Goal: Task Accomplishment & Management: Complete application form

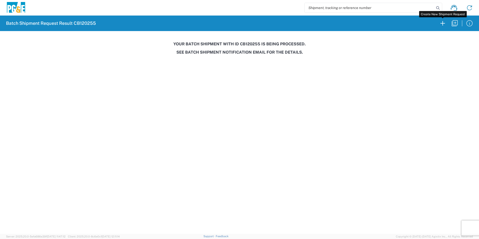
click at [441, 23] on icon "button" at bounding box center [442, 23] width 8 height 8
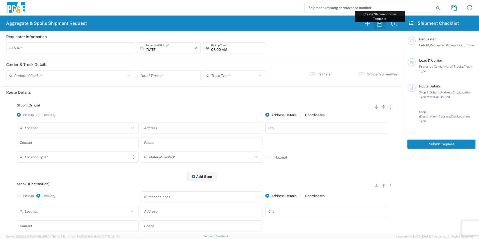
click at [379, 23] on icon "button" at bounding box center [379, 23] width 8 height 8
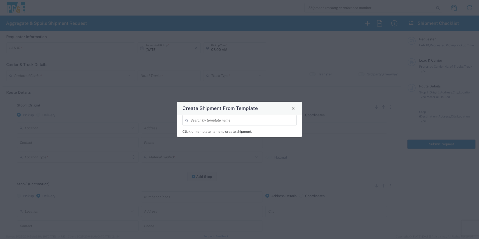
click at [250, 122] on input "search" at bounding box center [241, 120] width 103 height 9
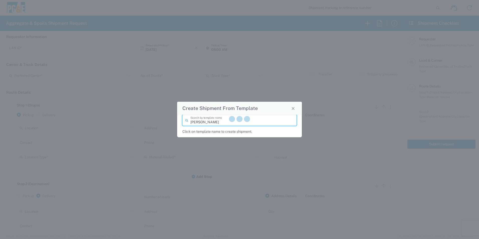
type input "[PERSON_NAME]"
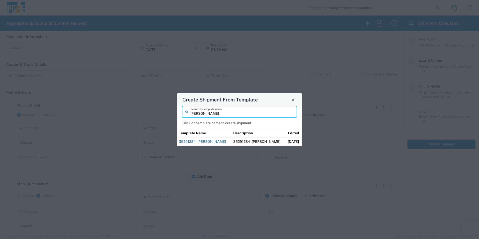
click at [211, 142] on link "35291284 - [PERSON_NAME]" at bounding box center [202, 141] width 47 height 4
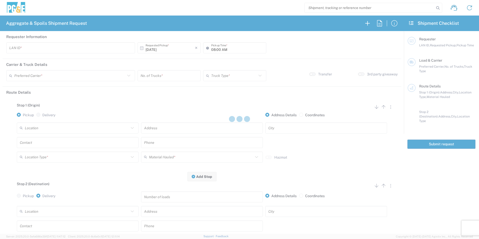
type input "M2BN"
type input "09:00 AM"
type input "North Coast Trucking"
type input "Super Dump"
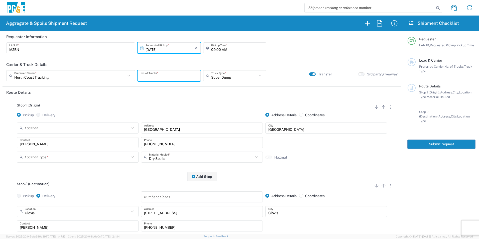
click at [159, 77] on input "number" at bounding box center [168, 75] width 57 height 9
type input "2"
click at [50, 156] on input "text" at bounding box center [77, 156] width 104 height 9
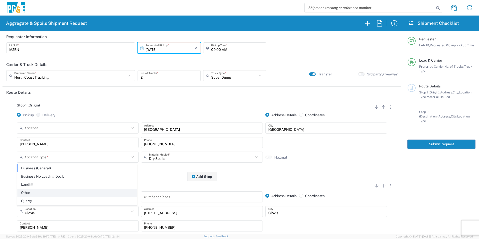
click at [33, 190] on span "Other" at bounding box center [77, 193] width 119 height 8
type input "Other"
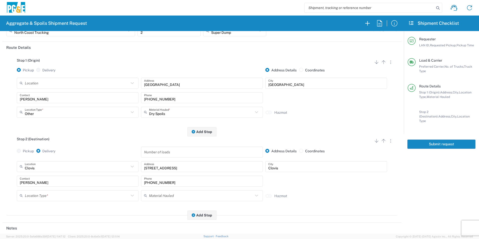
scroll to position [75, 0]
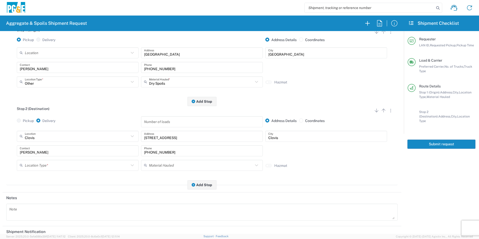
click at [32, 165] on input "text" at bounding box center [77, 165] width 104 height 9
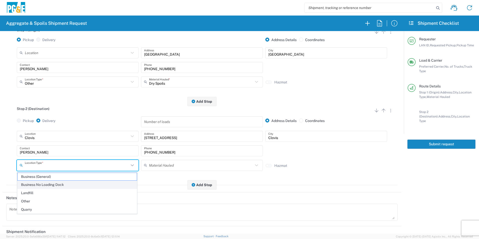
click at [42, 184] on span "Business No Loading Dock" at bounding box center [77, 185] width 119 height 8
type input "Business No Loading Dock"
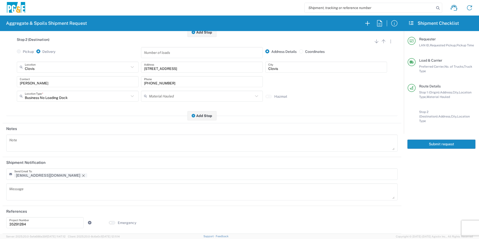
scroll to position [145, 0]
click at [81, 175] on icon "Remove tag" at bounding box center [83, 175] width 4 height 4
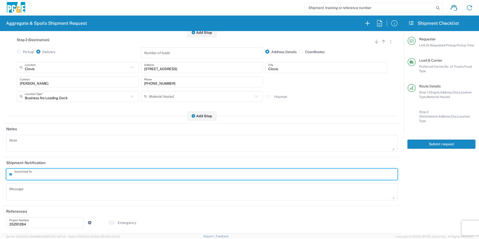
scroll to position [144, 0]
click at [421, 142] on button "Submit request" at bounding box center [441, 143] width 68 height 9
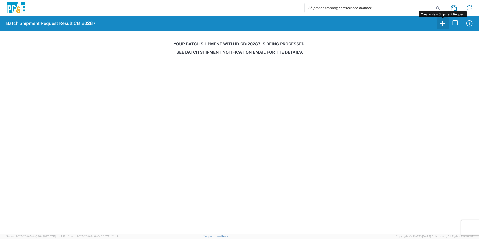
click at [444, 25] on icon "button" at bounding box center [442, 23] width 8 height 8
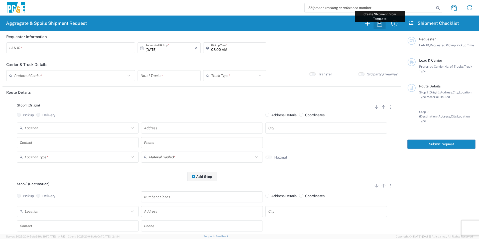
click at [380, 24] on icon "button" at bounding box center [379, 23] width 5 height 6
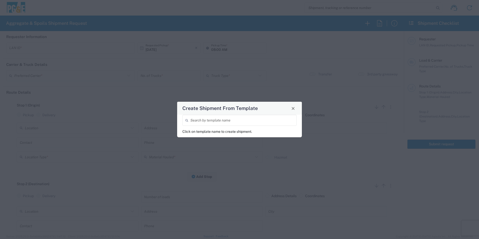
click at [248, 120] on input "search" at bounding box center [241, 120] width 103 height 9
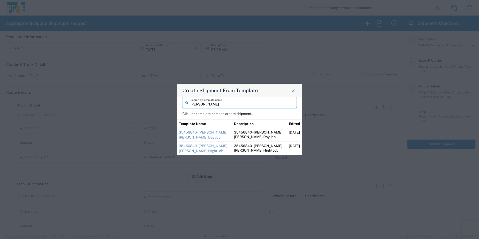
drag, startPoint x: 181, startPoint y: 102, endPoint x: 158, endPoint y: 100, distance: 22.9
click at [158, 100] on div "Create Shipment From Template [PERSON_NAME] Search by template name Click on te…" at bounding box center [239, 119] width 479 height 239
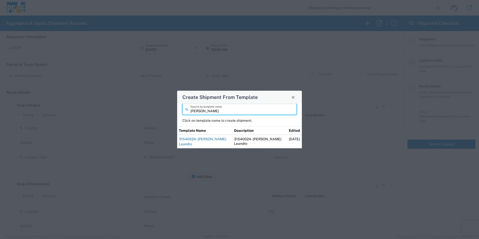
type input "[PERSON_NAME]"
click at [203, 139] on link "31540024 - [PERSON_NAME] Leandro" at bounding box center [202, 141] width 47 height 9
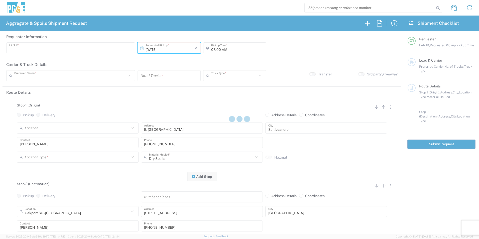
type input "VNL5"
type input "09:00 AM"
type input "MAG Trucking"
type input "Super Dump"
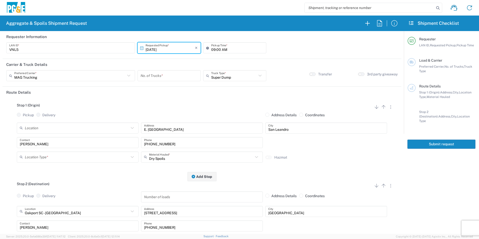
click at [169, 77] on input "number" at bounding box center [168, 75] width 57 height 9
type input "2"
click at [70, 156] on input "text" at bounding box center [77, 156] width 104 height 9
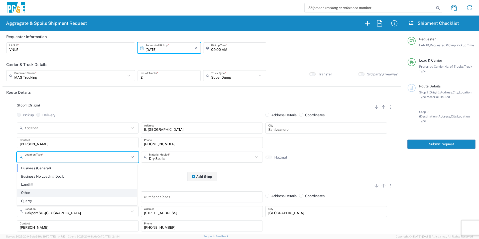
click at [38, 193] on span "Other" at bounding box center [77, 193] width 119 height 8
type input "Other"
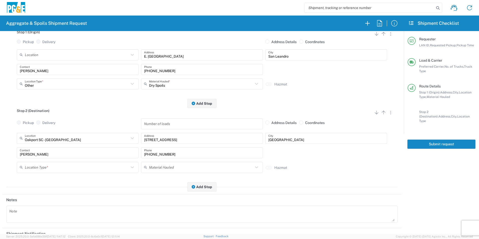
scroll to position [75, 0]
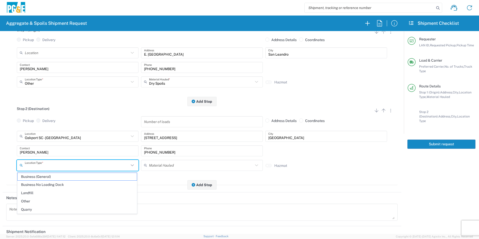
drag, startPoint x: 58, startPoint y: 162, endPoint x: 55, endPoint y: 165, distance: 4.0
click at [58, 162] on input "text" at bounding box center [77, 165] width 104 height 9
click at [45, 185] on span "Business No Loading Dock" at bounding box center [77, 185] width 119 height 8
type input "Business No Loading Dock"
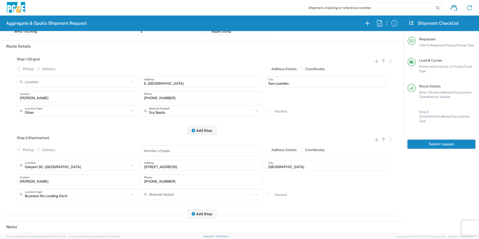
scroll to position [0, 0]
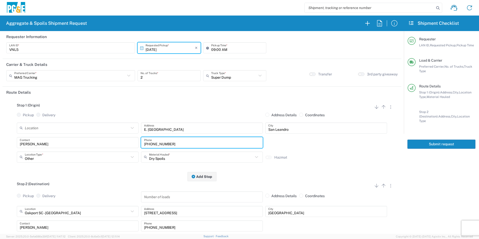
drag, startPoint x: 185, startPoint y: 145, endPoint x: 125, endPoint y: 141, distance: 60.7
click at [125, 141] on div "[PERSON_NAME] Contact [PHONE_NUMBER] Phone" at bounding box center [202, 144] width 372 height 15
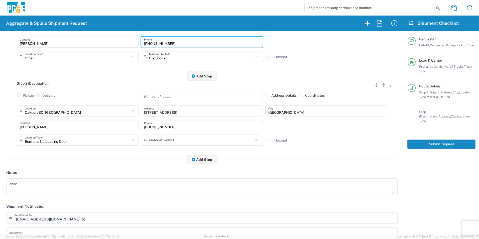
scroll to position [145, 0]
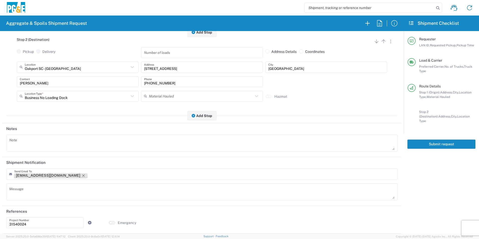
click at [82, 175] on icon "Remove tag" at bounding box center [83, 175] width 3 height 3
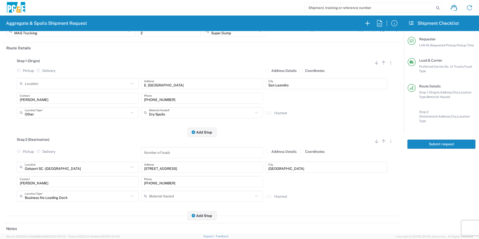
scroll to position [0, 0]
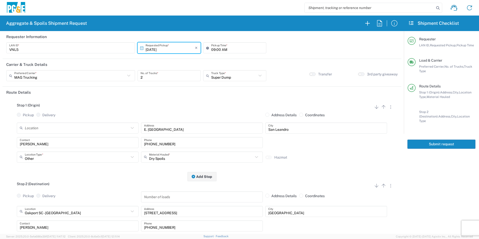
click at [442, 141] on button "Submit request" at bounding box center [441, 143] width 68 height 9
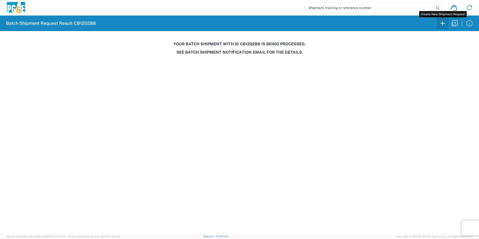
click at [439, 26] on icon "button" at bounding box center [442, 23] width 8 height 8
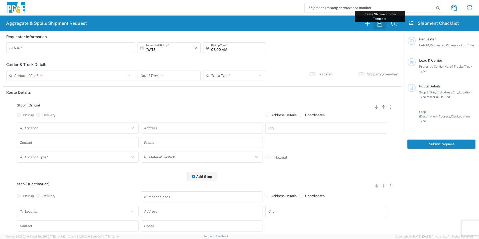
click at [379, 21] on icon "button" at bounding box center [379, 23] width 8 height 8
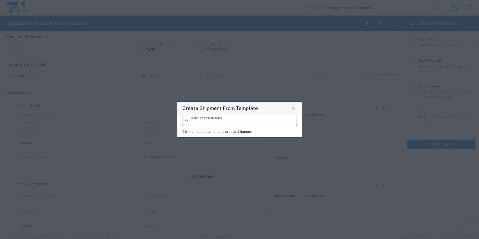
click at [201, 120] on input "search" at bounding box center [241, 120] width 103 height 9
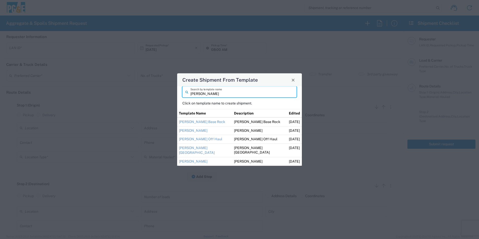
type input "[PERSON_NAME]"
click at [197, 137] on link "[PERSON_NAME] Off Haul" at bounding box center [200, 139] width 43 height 4
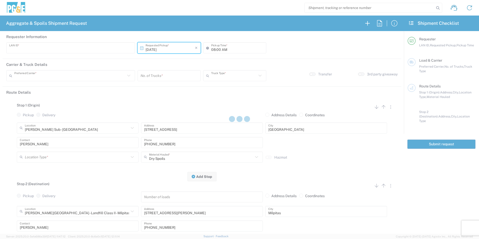
type input "M2DS"
type input "12:00 AM"
type input "[PERSON_NAME] Trucking"
type input "Super Dump"
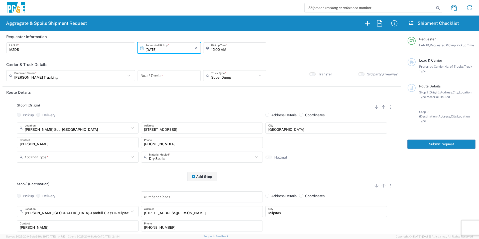
click at [211, 49] on input "12:00 AM" at bounding box center [237, 48] width 52 height 9
click at [218, 49] on input "06:00 AM" at bounding box center [237, 48] width 52 height 9
type input "06:15 AM"
click at [158, 75] on input "number" at bounding box center [168, 75] width 57 height 9
type input "5"
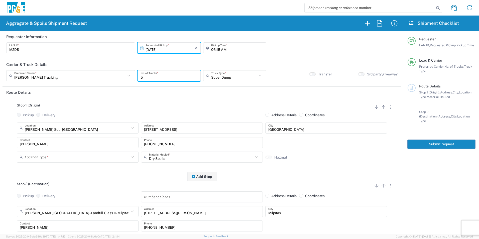
click at [59, 153] on input "text" at bounding box center [77, 156] width 104 height 9
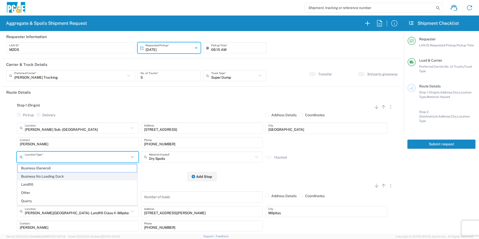
click at [49, 177] on span "Business No Loading Dock" at bounding box center [77, 176] width 119 height 8
type input "Business No Loading Dock"
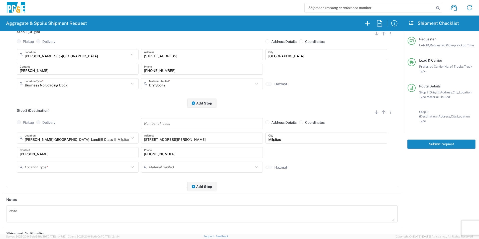
scroll to position [75, 0]
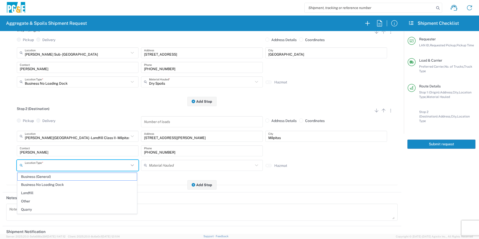
click at [35, 166] on input "text" at bounding box center [77, 165] width 104 height 9
click at [40, 191] on span "Landfill" at bounding box center [77, 193] width 119 height 8
type input "Landfill"
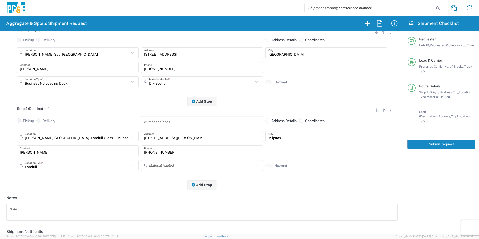
scroll to position [145, 0]
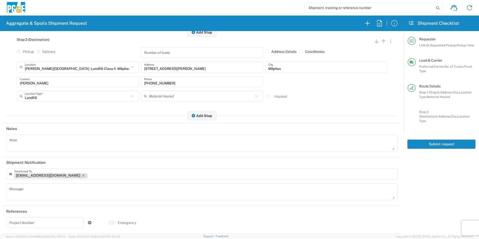
click at [81, 174] on icon "Remove tag" at bounding box center [83, 175] width 4 height 4
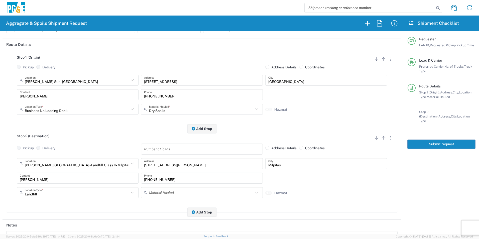
scroll to position [0, 0]
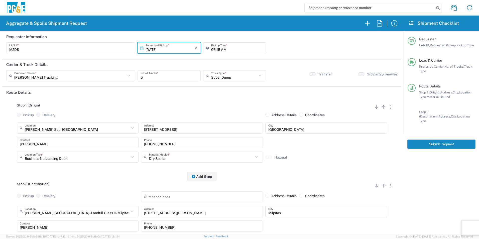
click at [423, 140] on button "Submit request" at bounding box center [441, 143] width 68 height 9
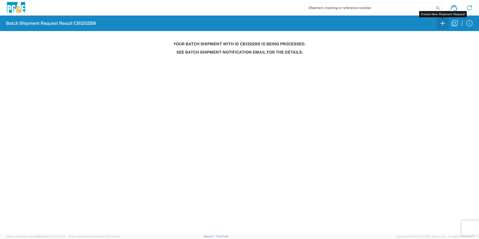
click at [443, 23] on icon "button" at bounding box center [442, 23] width 5 height 5
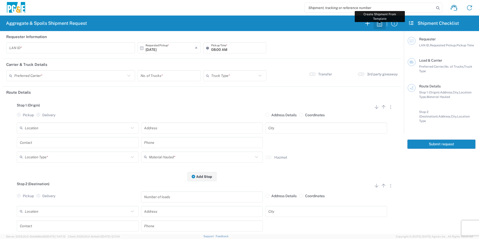
click at [379, 22] on icon "button" at bounding box center [379, 23] width 8 height 8
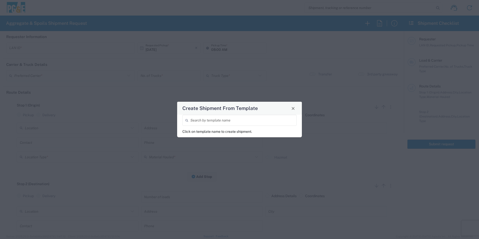
click at [237, 117] on input "search" at bounding box center [241, 120] width 103 height 9
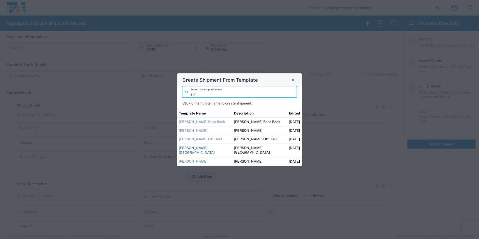
type input "guil"
click at [201, 147] on link "[PERSON_NAME][GEOGRAPHIC_DATA]" at bounding box center [197, 150] width 36 height 9
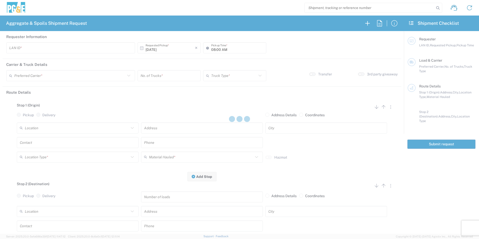
type input "M2DS"
type input "05:00 AM"
type input "[PERSON_NAME] Trucking"
type input "Super Dump"
type textarea "Please contact [PERSON_NAME] after 1st load is delivered so he can direct from …"
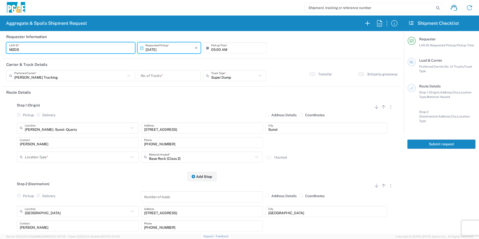
drag, startPoint x: 43, startPoint y: 47, endPoint x: 0, endPoint y: 38, distance: 43.7
click at [0, 38] on html "Aggregate & Spoils Shipment Request Requester Information M2DS LAN ID * [DATE] …" at bounding box center [239, 119] width 479 height 239
type input "MXPV"
click at [183, 75] on input "number" at bounding box center [168, 75] width 57 height 9
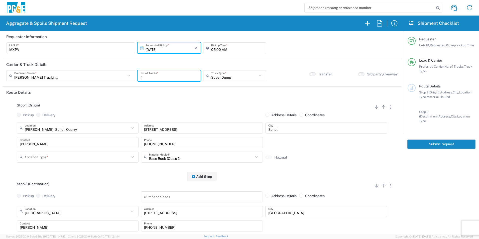
type input "4"
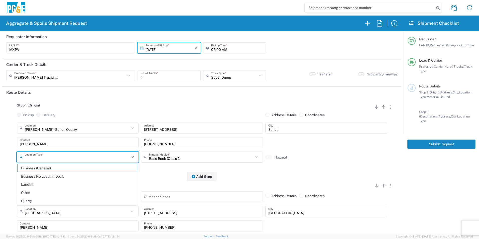
click at [43, 156] on input "text" at bounding box center [77, 156] width 104 height 9
click at [31, 199] on span "Quarry" at bounding box center [77, 201] width 119 height 8
type input "Quarry"
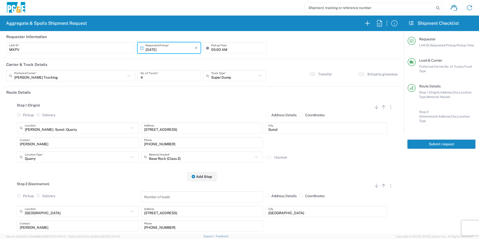
click at [50, 144] on input "[PERSON_NAME]" at bounding box center [78, 142] width 116 height 9
type input "G"
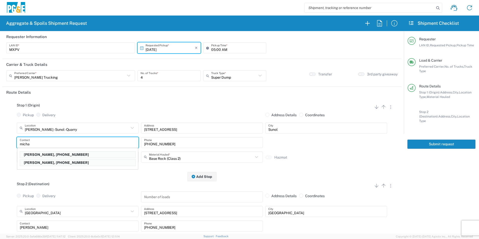
click at [55, 161] on p "[PERSON_NAME], [PHONE_NUMBER]" at bounding box center [77, 162] width 115 height 6
type input "[PERSON_NAME]"
type input "[PHONE_NUMBER]"
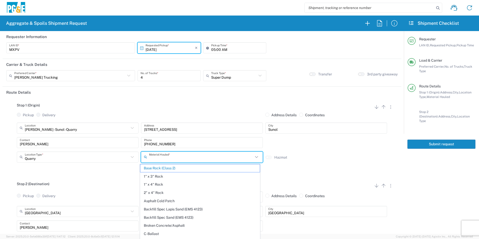
click at [166, 161] on input "text" at bounding box center [201, 156] width 104 height 9
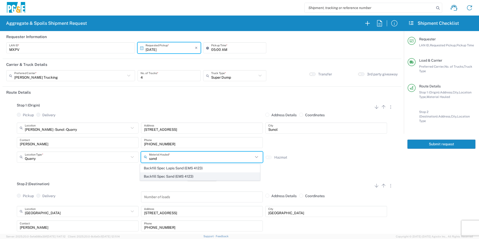
click at [170, 175] on span "Backfill Spec Sand (EMS 4123)" at bounding box center [199, 176] width 119 height 8
type input "Backfill Spec Sand (EMS 4123)"
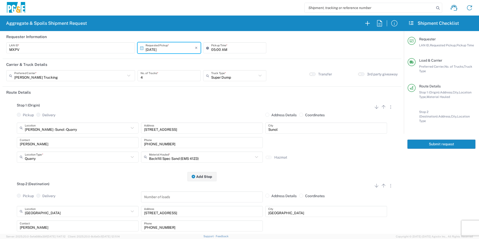
scroll to position [75, 0]
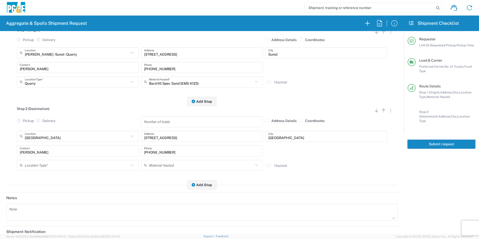
click at [50, 164] on input "text" at bounding box center [77, 165] width 104 height 9
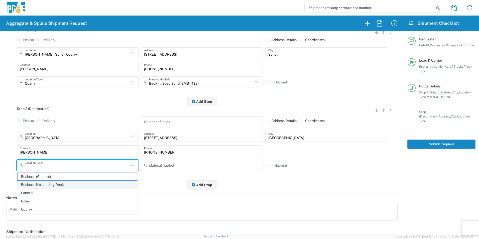
click at [39, 183] on span "Business No Loading Dock" at bounding box center [77, 185] width 119 height 8
type input "Business No Loading Dock"
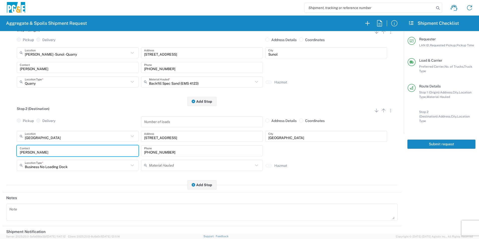
click at [0, 146] on html "Aggregate & Spoils Shipment Request Requester Information MXPV LAN ID * [DATE] …" at bounding box center [239, 119] width 479 height 239
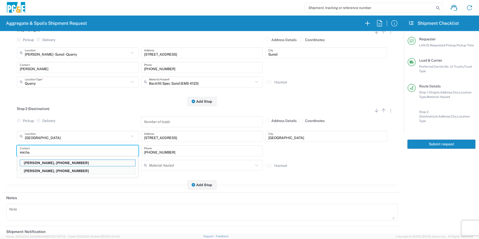
drag, startPoint x: 37, startPoint y: 171, endPoint x: 57, endPoint y: 172, distance: 19.5
click at [37, 171] on p "[PERSON_NAME], [PHONE_NUMBER]" at bounding box center [77, 171] width 115 height 6
type input "[PERSON_NAME]"
type input "[PHONE_NUMBER]"
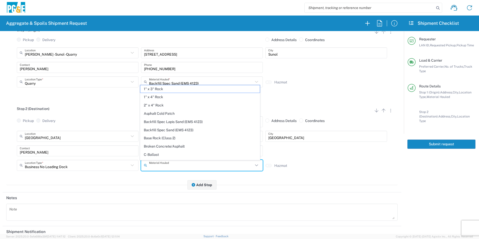
click at [157, 165] on input "text" at bounding box center [201, 165] width 104 height 9
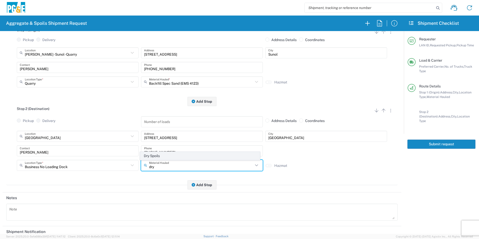
click at [161, 154] on span "Dry Spoils" at bounding box center [199, 156] width 119 height 8
type input "Dry Spoils"
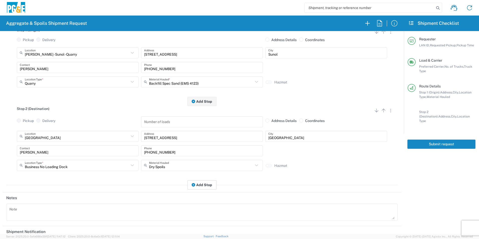
click at [209, 184] on button "Add Stop" at bounding box center [201, 184] width 29 height 9
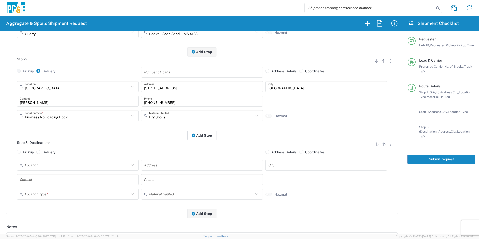
scroll to position [125, 0]
drag, startPoint x: 38, startPoint y: 151, endPoint x: 37, endPoint y: 154, distance: 3.1
click at [38, 151] on span at bounding box center [38, 151] width 4 height 4
click at [42, 151] on input "Delivery" at bounding box center [43, 150] width 3 height 3
radio input "true"
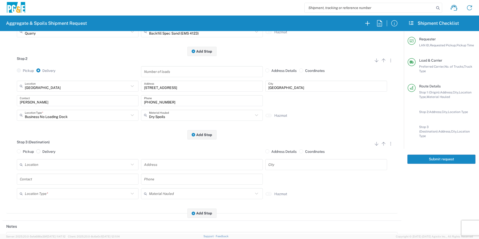
radio input "false"
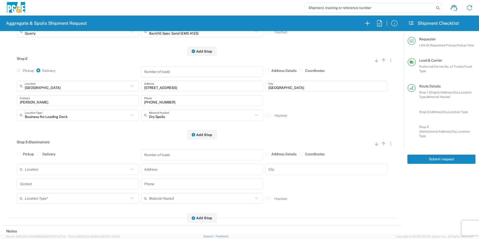
click at [38, 169] on input "text" at bounding box center [77, 169] width 104 height 9
click at [65, 158] on span "[PERSON_NAME][GEOGRAPHIC_DATA] - Landfill Class II - Milpitas" at bounding box center [77, 160] width 119 height 8
type input "[PERSON_NAME][GEOGRAPHIC_DATA] - Landfill Class II - Milpitas"
type input "[STREET_ADDRESS][PERSON_NAME]"
type input "Milpitas"
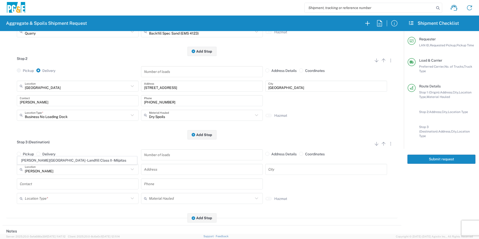
type input "Landfill"
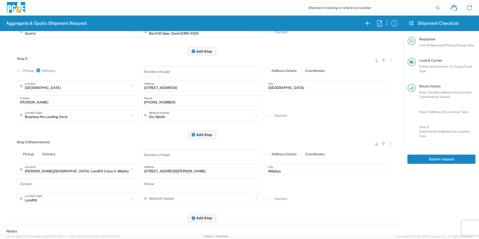
click at [34, 182] on input "text" at bounding box center [78, 183] width 116 height 9
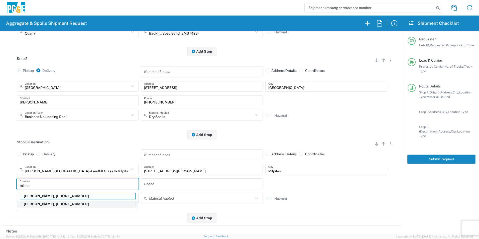
click at [45, 204] on p "[PERSON_NAME], [PHONE_NUMBER]" at bounding box center [77, 204] width 115 height 6
type input "[PERSON_NAME]"
type input "[PHONE_NUMBER]"
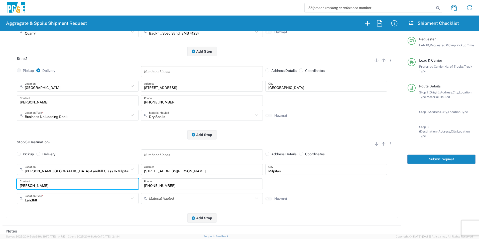
scroll to position [228, 0]
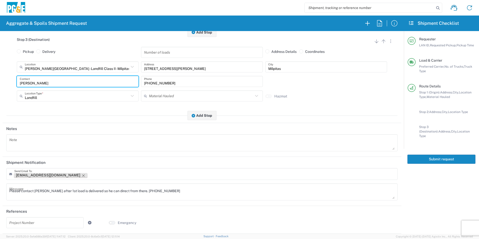
click at [81, 173] on icon "Remove tag" at bounding box center [83, 175] width 4 height 4
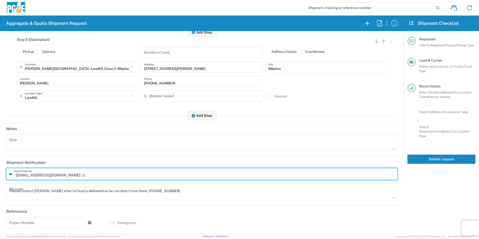
scroll to position [228, 0]
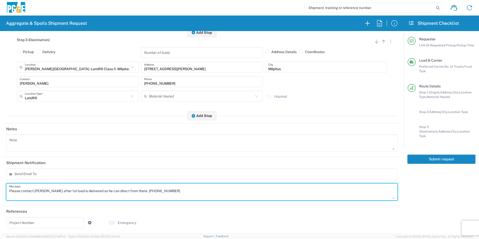
drag, startPoint x: 158, startPoint y: 192, endPoint x: -1, endPoint y: 186, distance: 159.3
click at [0, 186] on html "Aggregate & Spoils Shipment Request Requester Information MXPV LAN ID * [DATE] …" at bounding box center [239, 119] width 479 height 239
click at [428, 154] on button "Submit request" at bounding box center [441, 158] width 68 height 9
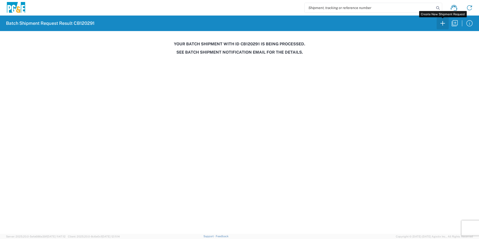
click at [440, 24] on icon "button" at bounding box center [442, 23] width 8 height 8
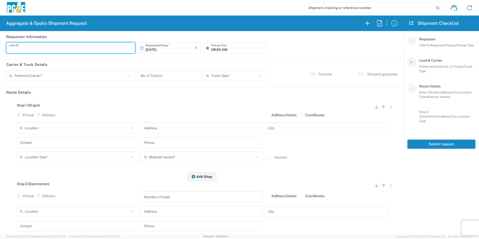
click at [56, 50] on input "text" at bounding box center [70, 48] width 123 height 9
type input "MTDK"
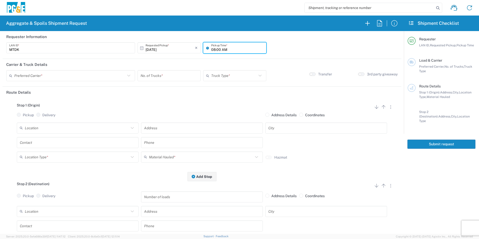
click at [212, 48] on input "08:00 AM" at bounding box center [237, 48] width 52 height 9
type input "07:00 AM"
click at [111, 76] on input "text" at bounding box center [69, 75] width 111 height 9
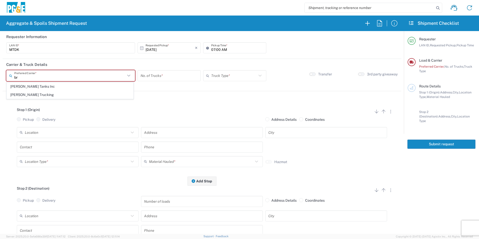
click at [50, 94] on span "[PERSON_NAME] Trucking" at bounding box center [70, 95] width 126 height 8
type input "[PERSON_NAME] Trucking"
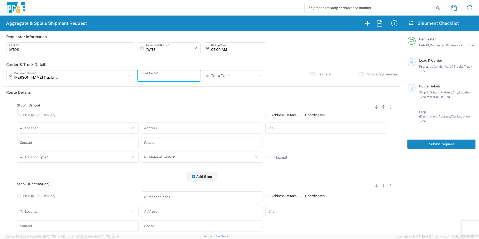
click at [170, 76] on input "number" at bounding box center [168, 75] width 57 height 9
type input "3"
click at [232, 74] on input "text" at bounding box center [234, 75] width 46 height 9
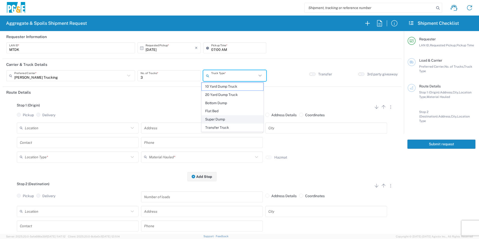
click at [216, 117] on span "Super Dump" at bounding box center [231, 119] width 61 height 8
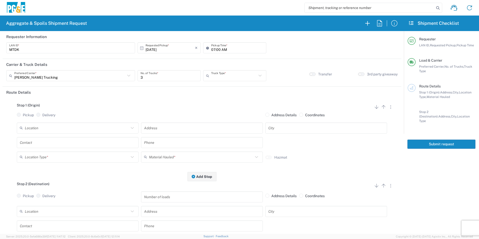
type input "Super Dump"
click at [67, 130] on input "text" at bounding box center [77, 127] width 104 height 9
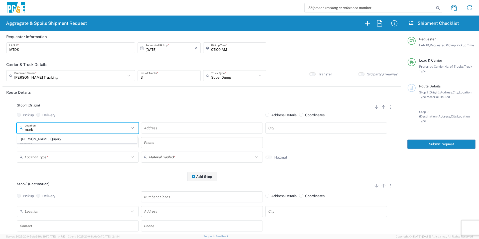
drag, startPoint x: 36, startPoint y: 140, endPoint x: 32, endPoint y: 141, distance: 4.3
click at [36, 140] on span "[PERSON_NAME] Quarry" at bounding box center [77, 139] width 119 height 8
type input "[PERSON_NAME] Quarry"
type input "[STREET_ADDRESS][PERSON_NAME]"
type input "Santa [PERSON_NAME]"
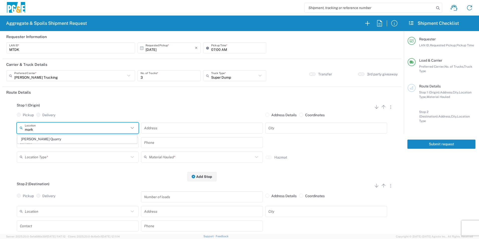
type input "Quarry"
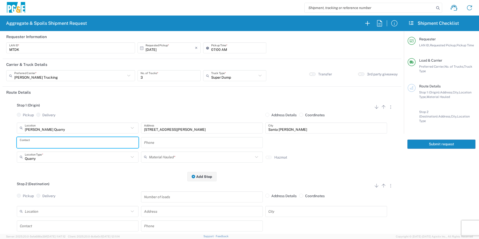
click at [30, 141] on input "text" at bounding box center [78, 142] width 116 height 9
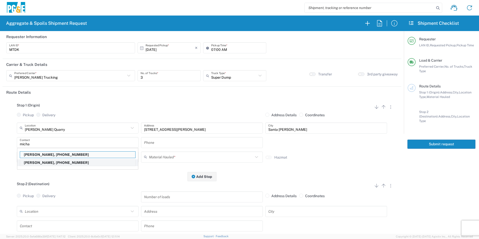
click at [34, 162] on p "[PERSON_NAME], [PHONE_NUMBER]" at bounding box center [77, 162] width 115 height 6
type input "[PERSON_NAME]"
type input "[PHONE_NUMBER]"
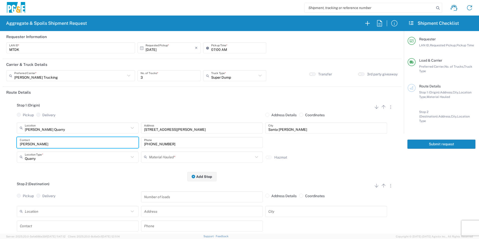
click at [174, 158] on input "text" at bounding box center [201, 156] width 104 height 9
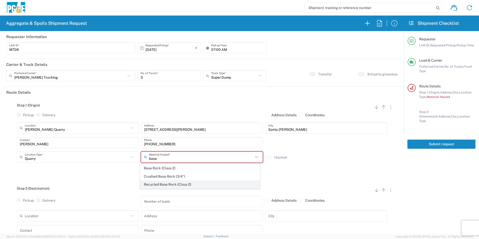
click at [164, 181] on span "Recycled Base Rock (Class 2)" at bounding box center [199, 184] width 119 height 8
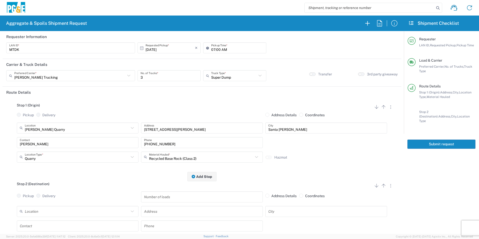
click at [167, 156] on input "Recycled Base Rock (Class 2)" at bounding box center [201, 156] width 104 height 9
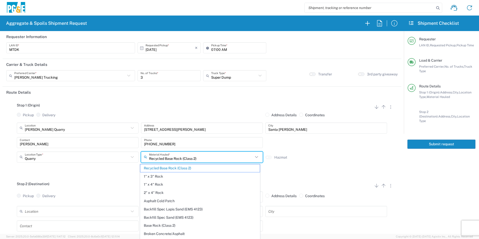
drag, startPoint x: 157, startPoint y: 227, endPoint x: 147, endPoint y: 219, distance: 13.4
click at [156, 225] on span "Base Rock (Class 2)" at bounding box center [199, 226] width 119 height 8
type input "Base Rock (Class 2)"
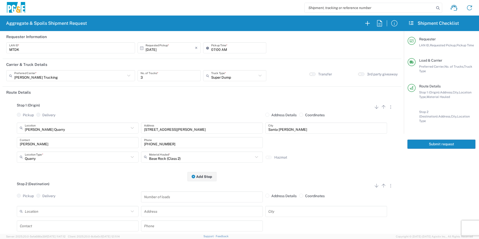
drag, startPoint x: 51, startPoint y: 144, endPoint x: -1, endPoint y: 136, distance: 52.6
click at [0, 136] on html "Aggregate & Spoils Shipment Request Requester Information MTDK LAN ID * [DATE] …" at bounding box center [239, 119] width 479 height 239
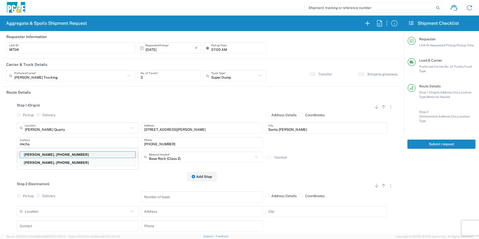
click at [36, 156] on p "[PERSON_NAME], [PHONE_NUMBER]" at bounding box center [77, 154] width 115 height 6
type input "[PERSON_NAME]"
type input "[PHONE_NUMBER]"
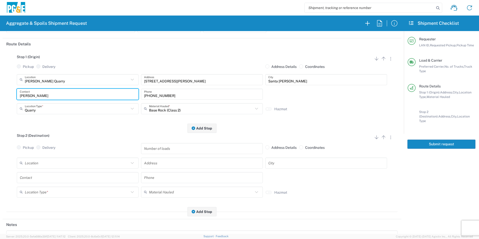
scroll to position [50, 0]
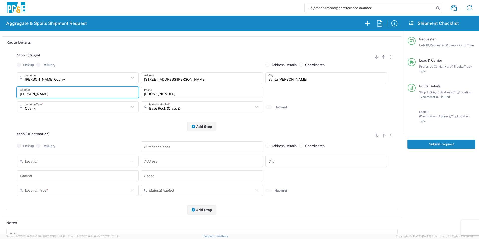
click at [51, 162] on input "text" at bounding box center [77, 161] width 104 height 9
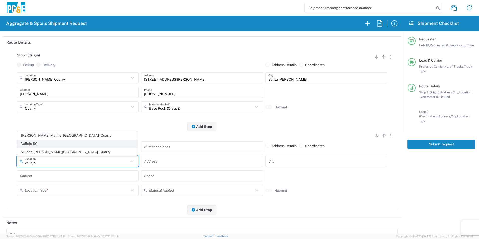
click at [36, 141] on span "Vallejo SC" at bounding box center [77, 144] width 119 height 8
type input "Vallejo SC"
type input "[STREET_ADDRESS][PERSON_NAME]"
type input "Vallejo"
type input "Business No Loading Dock"
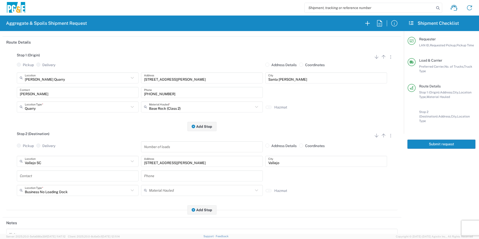
click at [41, 174] on input "text" at bounding box center [78, 175] width 116 height 9
click at [41, 188] on p "[PERSON_NAME], [PHONE_NUMBER]" at bounding box center [77, 188] width 115 height 6
type input "[PERSON_NAME]"
type input "[PHONE_NUMBER]"
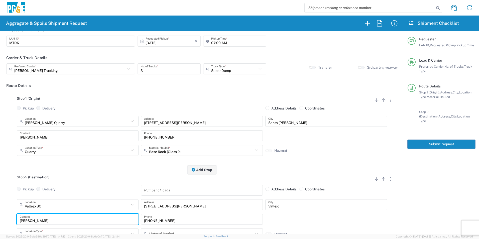
scroll to position [0, 0]
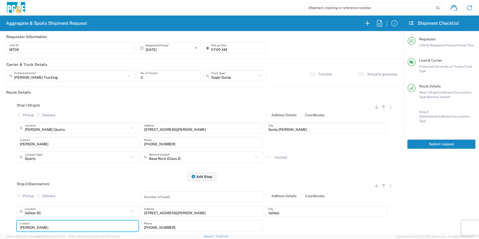
click at [428, 140] on button "Submit request" at bounding box center [441, 143] width 68 height 9
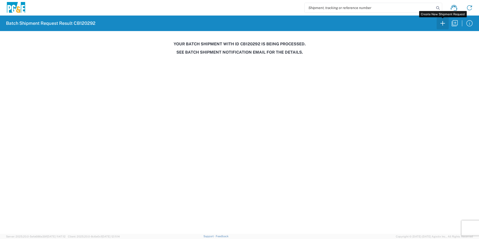
click at [440, 25] on icon "button" at bounding box center [442, 23] width 8 height 8
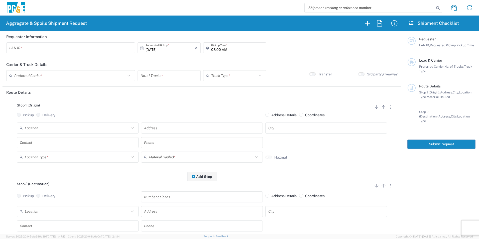
click at [77, 49] on input "text" at bounding box center [70, 48] width 123 height 9
type input "D1PS"
click at [212, 47] on input "08:00 AM" at bounding box center [237, 48] width 52 height 9
type input "06:00 AM"
click at [88, 76] on input "text" at bounding box center [69, 75] width 111 height 9
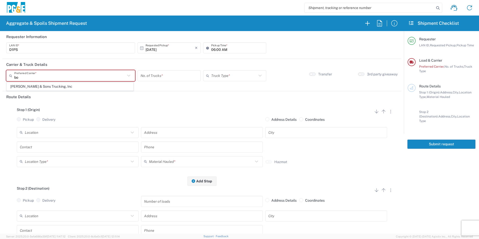
drag, startPoint x: 62, startPoint y: 87, endPoint x: 131, endPoint y: 81, distance: 69.1
click at [62, 86] on span "[PERSON_NAME] & Sons Trucking, Inc" at bounding box center [70, 87] width 126 height 8
type input "[PERSON_NAME] & Sons Trucking, Inc"
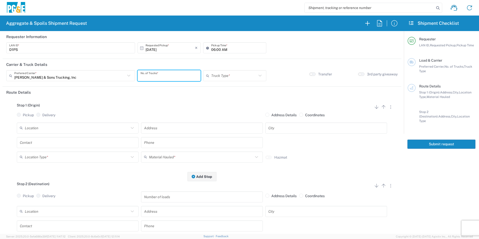
click at [171, 76] on input "number" at bounding box center [168, 75] width 57 height 9
type input "1"
click at [223, 75] on input "text" at bounding box center [234, 75] width 46 height 9
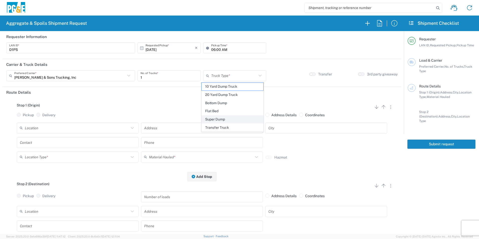
click at [212, 120] on span "Super Dump" at bounding box center [231, 119] width 61 height 8
type input "Super Dump"
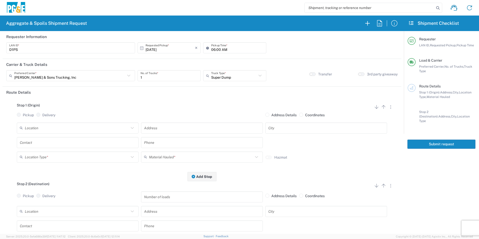
click at [309, 75] on ui-switch at bounding box center [312, 74] width 7 height 4
click at [52, 129] on input "text" at bounding box center [77, 127] width 104 height 9
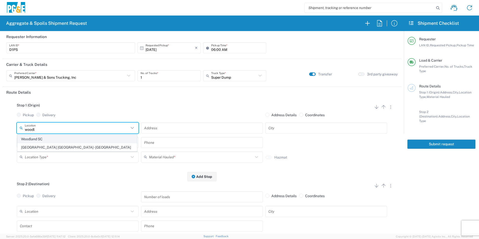
click at [50, 137] on span "Woodland SC" at bounding box center [77, 139] width 119 height 8
type input "Woodland SC"
type input "[STREET_ADDRESS][US_STATE]"
type input "Woodland"
type input "Business No Loading Dock"
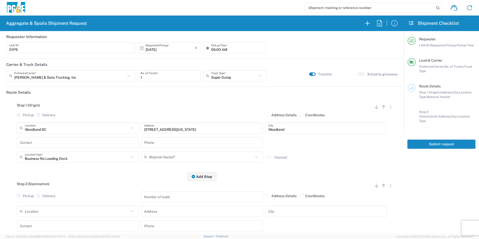
click at [39, 145] on input "text" at bounding box center [78, 142] width 116 height 9
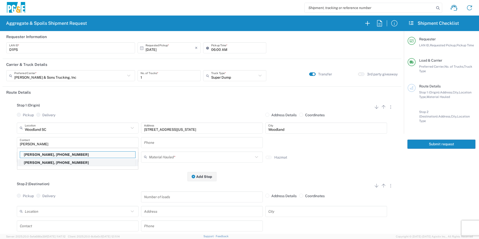
click at [38, 162] on p "[PERSON_NAME], [PHONE_NUMBER]" at bounding box center [77, 162] width 115 height 6
type input "[PERSON_NAME]"
type input "[PHONE_NUMBER]"
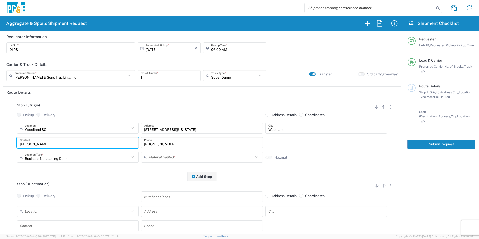
click at [166, 155] on input "text" at bounding box center [201, 156] width 104 height 9
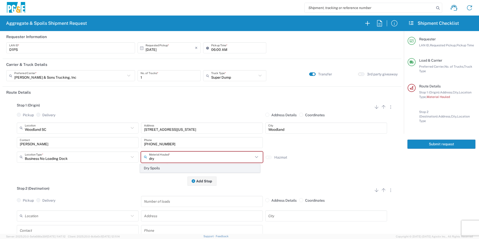
click at [156, 169] on span "Dry Spoils" at bounding box center [199, 168] width 119 height 8
type input "Dry Spoils"
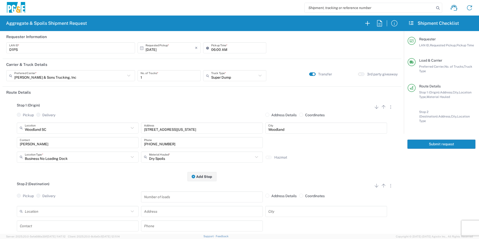
click at [75, 214] on input "text" at bounding box center [77, 211] width 104 height 9
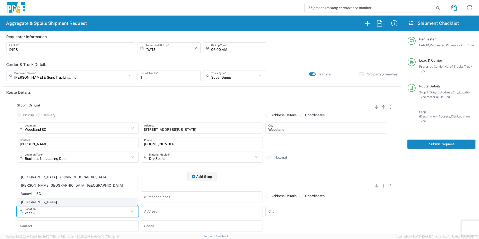
click at [31, 202] on span "[GEOGRAPHIC_DATA]" at bounding box center [77, 202] width 119 height 8
type input "[GEOGRAPHIC_DATA]"
type input "[STREET_ADDRESS]"
type input "[GEOGRAPHIC_DATA]"
type input "Business No Loading Dock"
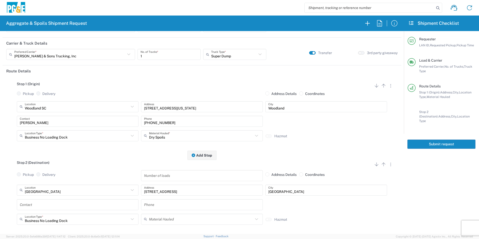
scroll to position [50, 0]
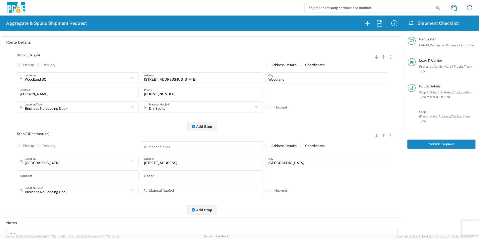
click at [38, 173] on input "text" at bounding box center [78, 175] width 116 height 9
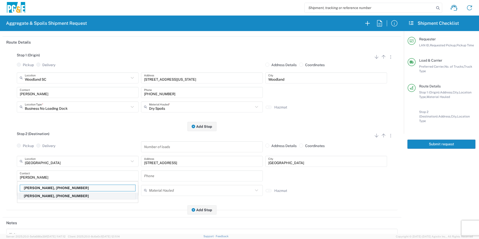
click at [41, 195] on p "[PERSON_NAME], [PHONE_NUMBER]" at bounding box center [77, 196] width 115 height 6
type input "[PERSON_NAME]"
type input "[PHONE_NUMBER]"
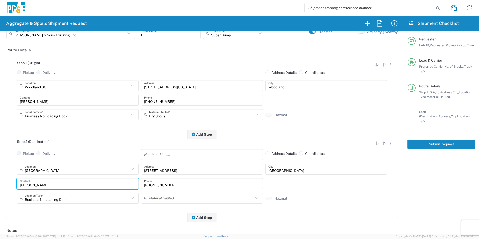
scroll to position [0, 0]
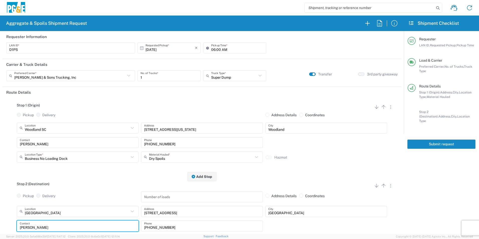
click at [441, 139] on button "Submit request" at bounding box center [441, 143] width 68 height 9
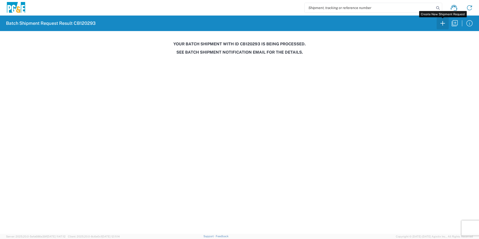
click at [441, 24] on icon "button" at bounding box center [442, 23] width 8 height 8
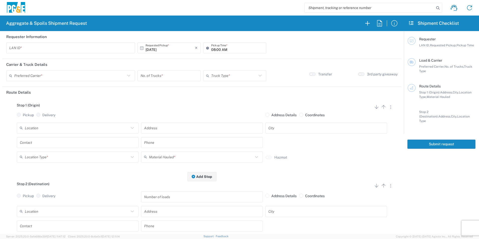
click at [110, 45] on input "text" at bounding box center [70, 48] width 123 height 9
type input "SDSU"
click at [211, 49] on input "08:00 AM" at bounding box center [237, 48] width 52 height 9
click at [219, 49] on input "06:00 AM" at bounding box center [237, 48] width 52 height 9
type input "06:15 AM"
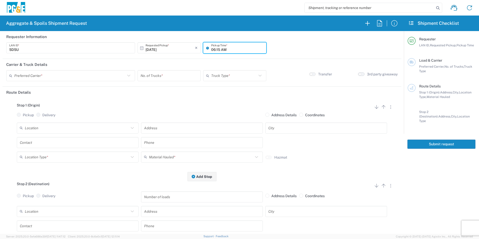
click at [358, 73] on button "button" at bounding box center [361, 74] width 7 height 4
click at [93, 74] on input "text" at bounding box center [69, 75] width 111 height 9
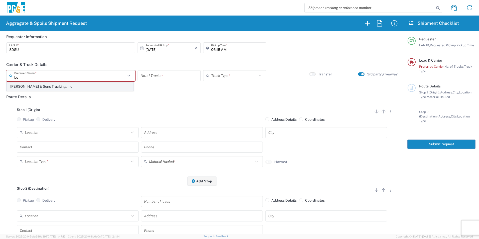
click at [54, 84] on span "[PERSON_NAME] & Sons Trucking, Inc" at bounding box center [70, 87] width 126 height 8
type input "[PERSON_NAME] & Sons Trucking, Inc"
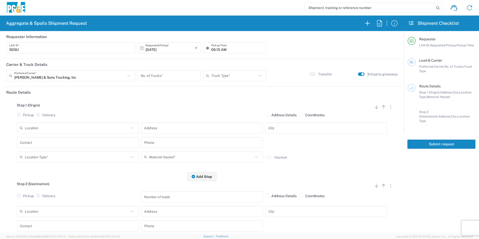
click at [158, 76] on input "number" at bounding box center [168, 75] width 57 height 9
type input "4"
click at [219, 76] on input "text" at bounding box center [234, 75] width 46 height 9
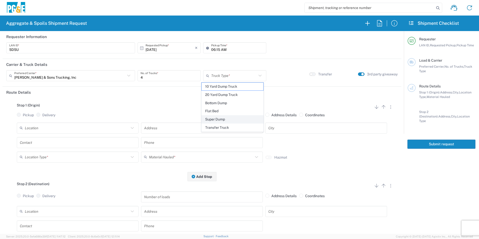
click at [212, 118] on span "Super Dump" at bounding box center [231, 119] width 61 height 8
type input "Super Dump"
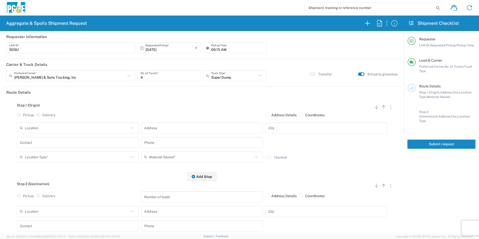
click at [81, 125] on input "text" at bounding box center [77, 127] width 104 height 9
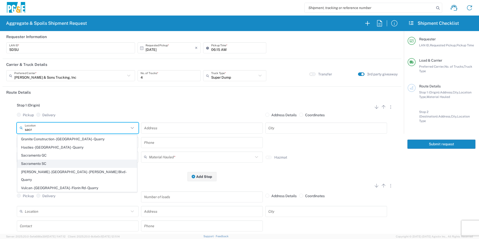
click at [39, 164] on span "Sacramento SC" at bounding box center [77, 164] width 119 height 8
type input "Sacramento SC"
type input "[STREET_ADDRESS][PERSON_NAME]"
type input "[GEOGRAPHIC_DATA]"
type input "Business No Loading Dock"
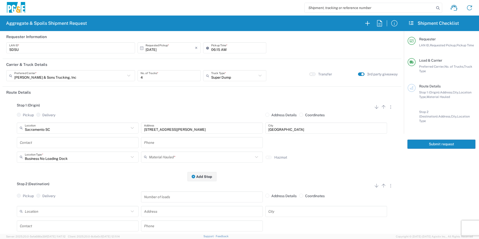
click at [30, 142] on input "text" at bounding box center [78, 142] width 116 height 9
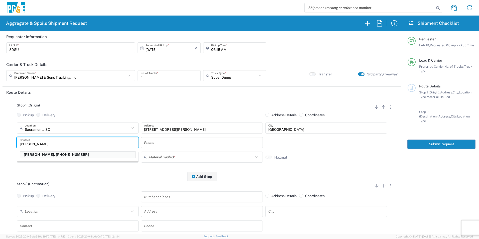
click at [40, 154] on p "[PERSON_NAME], [PHONE_NUMBER]" at bounding box center [77, 154] width 115 height 6
type input "[PERSON_NAME]"
type input "[PHONE_NUMBER]"
click at [168, 156] on input "text" at bounding box center [201, 156] width 104 height 9
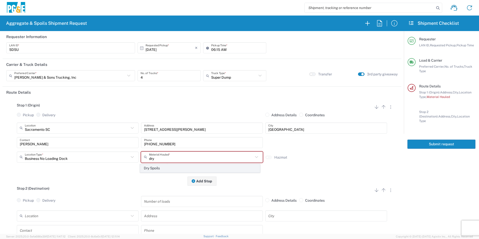
click at [165, 168] on span "Dry Spoils" at bounding box center [199, 168] width 119 height 8
type input "Dry Spoils"
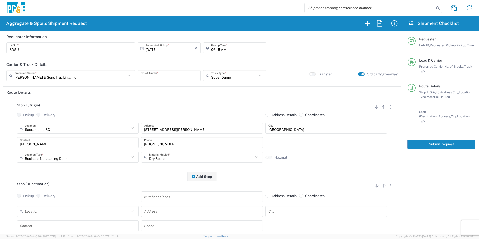
click at [79, 211] on input "text" at bounding box center [77, 211] width 104 height 9
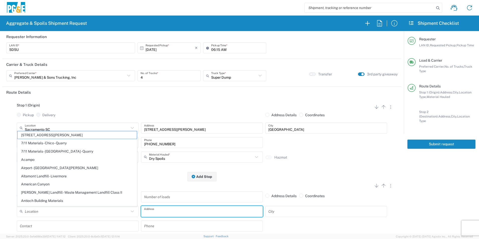
click at [167, 207] on input "text" at bounding box center [202, 211] width 116 height 9
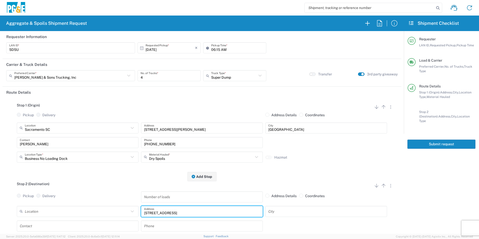
type input "[STREET_ADDRESS]"
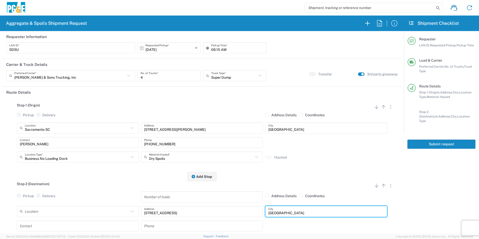
type input "[GEOGRAPHIC_DATA]"
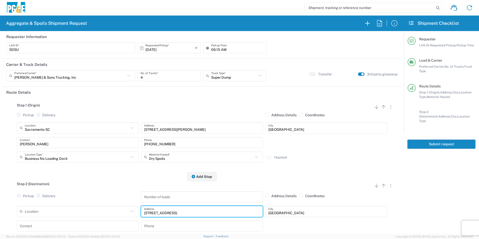
drag, startPoint x: 183, startPoint y: 213, endPoint x: 171, endPoint y: 213, distance: 11.3
click at [171, 213] on input "[STREET_ADDRESS]" at bounding box center [202, 211] width 116 height 9
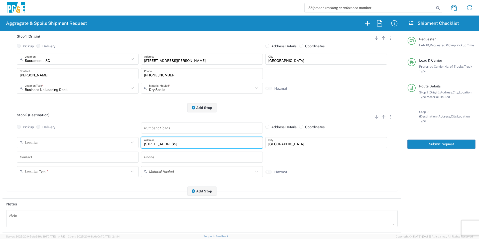
scroll to position [75, 0]
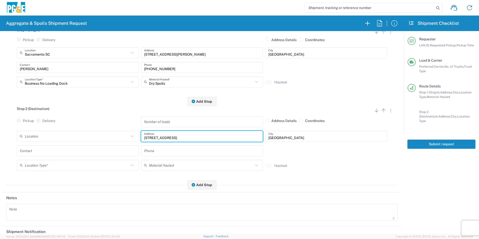
click at [47, 152] on input "text" at bounding box center [78, 150] width 116 height 9
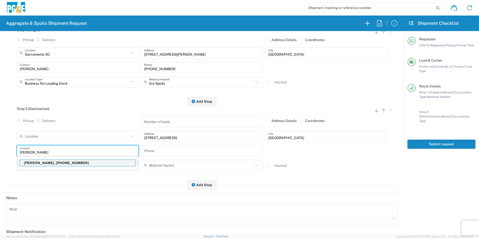
click at [45, 163] on p "[PERSON_NAME], [PHONE_NUMBER]" at bounding box center [77, 163] width 115 height 6
type input "[PERSON_NAME]"
type input "[PHONE_NUMBER]"
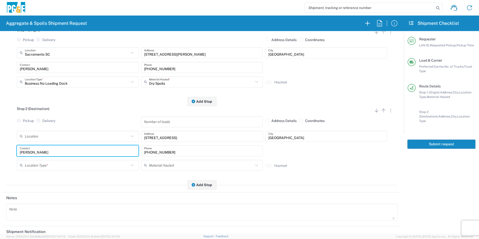
click at [41, 166] on input "text" at bounding box center [77, 165] width 104 height 9
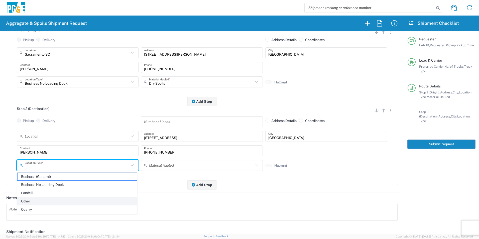
click at [29, 201] on span "Other" at bounding box center [77, 201] width 119 height 8
type input "Other"
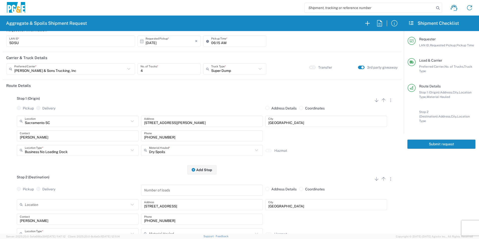
scroll to position [0, 0]
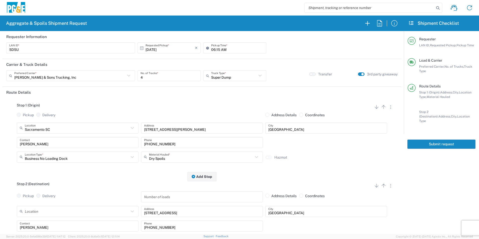
click at [418, 139] on button "Submit request" at bounding box center [441, 143] width 68 height 9
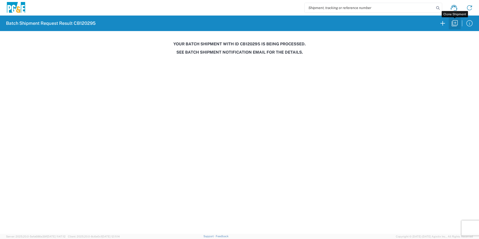
click at [455, 23] on icon "button" at bounding box center [454, 23] width 8 height 8
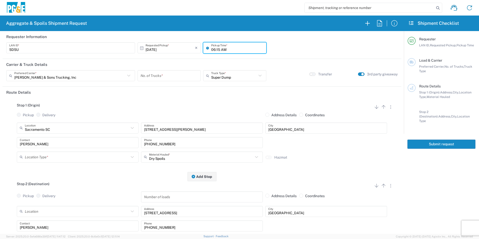
click at [215, 48] on input "06:15 AM" at bounding box center [237, 48] width 52 height 9
click at [217, 48] on input "06:15 AM" at bounding box center [237, 48] width 52 height 9
type input "06:30 AM"
click at [169, 74] on input "number" at bounding box center [168, 75] width 57 height 9
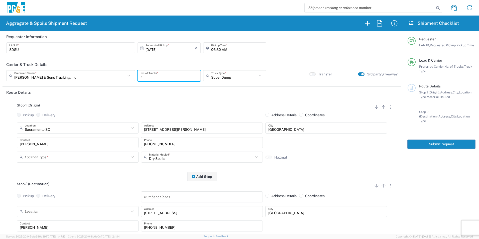
type input "4"
drag, startPoint x: 95, startPoint y: 82, endPoint x: 93, endPoint y: 76, distance: 6.3
click at [94, 79] on div "[PERSON_NAME] & Sons Trucking, Inc Preferred Carrier * [PERSON_NAME] & Sons Tru…" at bounding box center [70, 77] width 131 height 15
click at [93, 76] on input "text" at bounding box center [69, 75] width 111 height 9
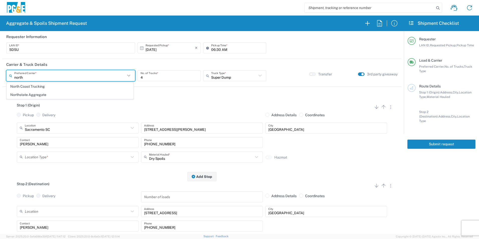
drag, startPoint x: 77, startPoint y: 87, endPoint x: 74, endPoint y: 100, distance: 12.7
click at [77, 87] on span "North Coast Trucking" at bounding box center [70, 87] width 126 height 8
type input "North Coast Trucking"
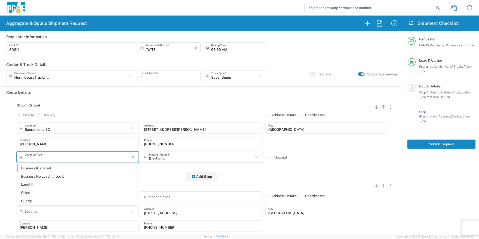
click at [57, 155] on input "text" at bounding box center [77, 156] width 104 height 9
drag, startPoint x: 43, startPoint y: 175, endPoint x: 50, endPoint y: 173, distance: 7.6
click at [43, 175] on span "Business No Loading Dock" at bounding box center [77, 176] width 119 height 8
type input "Business No Loading Dock"
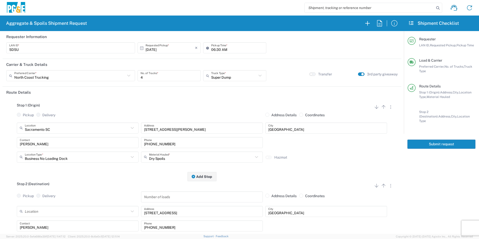
scroll to position [100, 0]
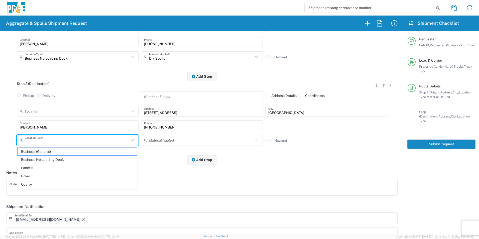
click at [49, 143] on input "text" at bounding box center [77, 140] width 104 height 9
click at [34, 175] on span "Other" at bounding box center [77, 176] width 119 height 8
type input "Other"
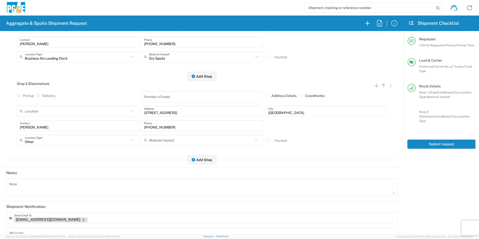
click at [81, 219] on icon "Remove tag" at bounding box center [83, 220] width 4 height 4
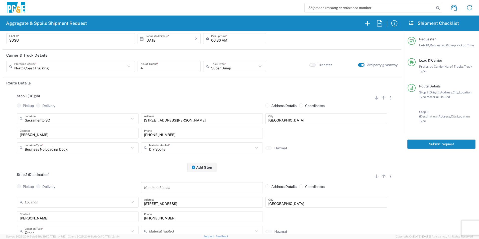
scroll to position [0, 0]
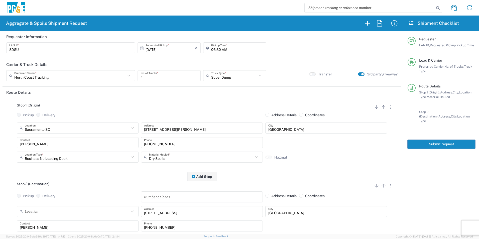
click at [438, 141] on button "Submit request" at bounding box center [441, 143] width 68 height 9
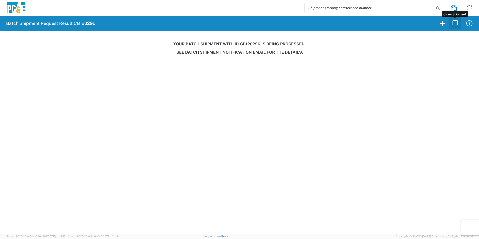
click at [456, 23] on icon "button" at bounding box center [454, 23] width 8 height 8
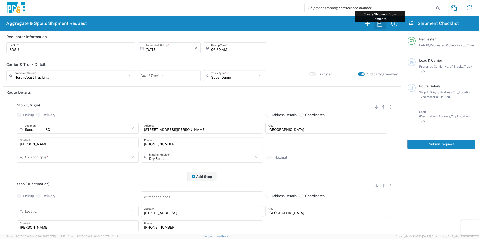
click at [378, 23] on icon "button" at bounding box center [379, 23] width 8 height 8
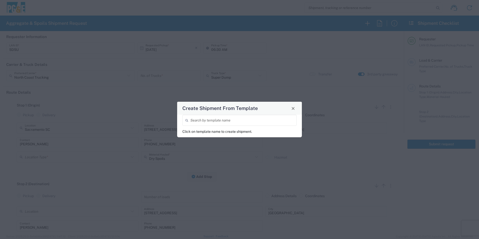
click at [213, 119] on input "search" at bounding box center [241, 120] width 103 height 9
type input "[PERSON_NAME]"
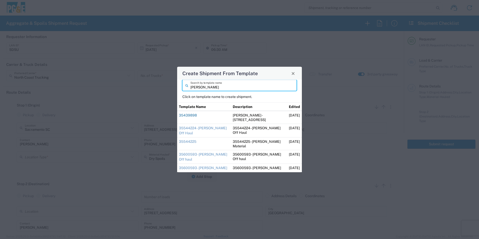
click at [193, 114] on link "35439898" at bounding box center [188, 115] width 18 height 4
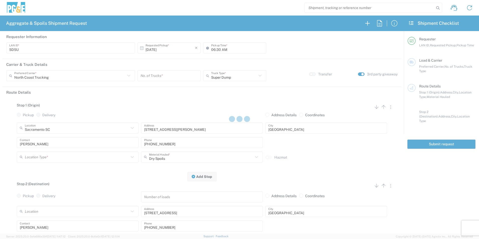
type input "DGMP"
type input "03:15 AM"
type input "[PERSON_NAME] & Sons Trucking, Inc"
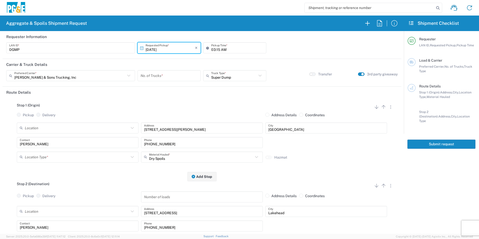
click at [174, 76] on input "number" at bounding box center [168, 75] width 57 height 9
type input "1"
click at [41, 156] on input "text" at bounding box center [77, 156] width 104 height 9
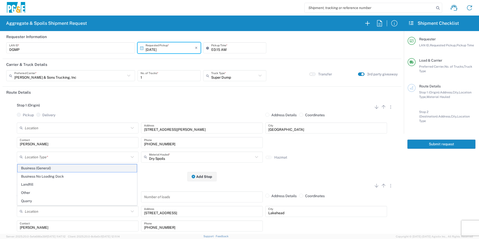
click at [42, 167] on span "Business (General)" at bounding box center [77, 168] width 119 height 8
type input "Business (General)"
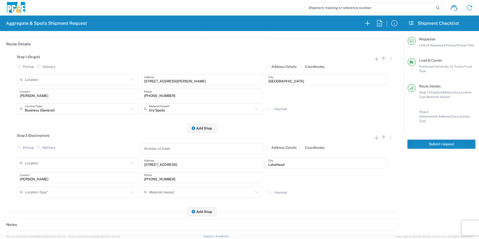
scroll to position [50, 0]
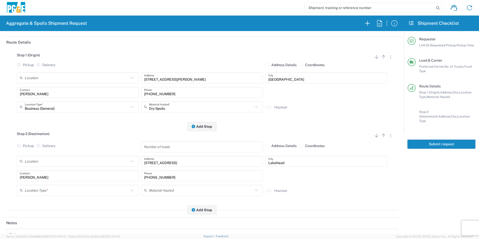
click at [59, 190] on input "text" at bounding box center [77, 190] width 104 height 9
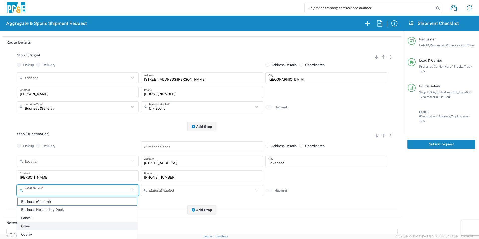
click at [33, 225] on span "Other" at bounding box center [77, 226] width 119 height 8
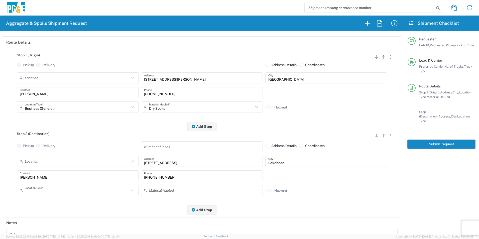
type input "Other"
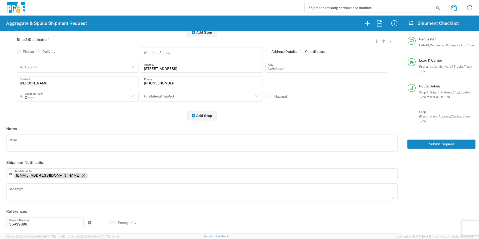
click at [81, 174] on icon "Remove tag" at bounding box center [83, 175] width 4 height 4
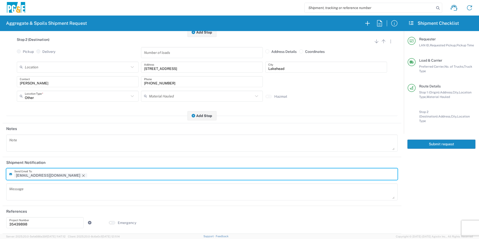
scroll to position [144, 0]
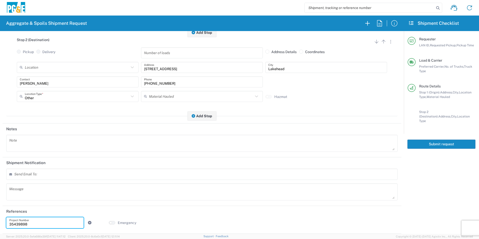
drag, startPoint x: 49, startPoint y: 226, endPoint x: -1, endPoint y: 214, distance: 51.3
click at [0, 214] on html "Aggregate & Spoils Shipment Request Requester Information DGMP LAN ID * [DATE] …" at bounding box center [239, 119] width 479 height 239
paste input "395930"
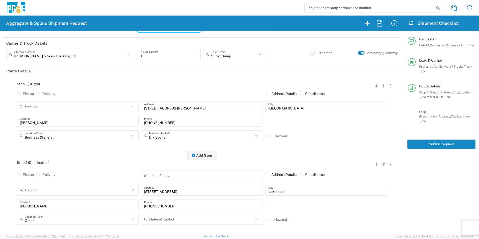
scroll to position [0, 0]
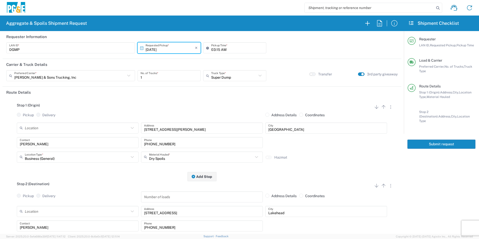
type input "35395930"
click at [451, 139] on button "Submit request" at bounding box center [441, 143] width 68 height 9
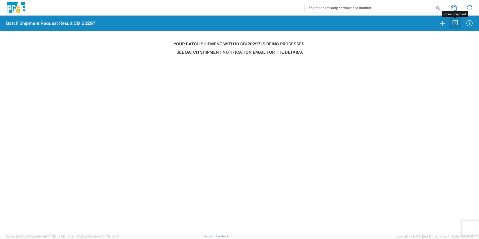
click at [454, 24] on icon "button" at bounding box center [454, 23] width 8 height 8
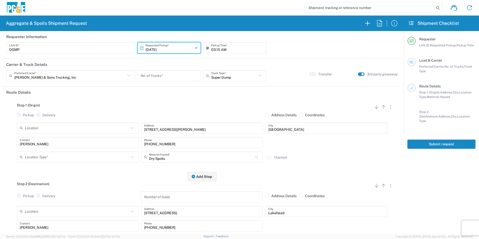
click at [150, 49] on input "[DATE]" at bounding box center [169, 48] width 49 height 9
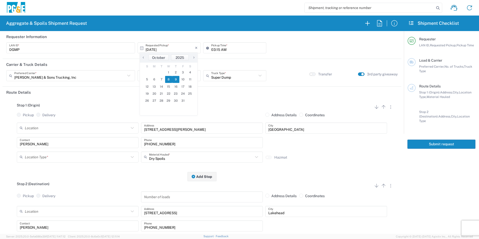
click at [176, 79] on span "9" at bounding box center [175, 79] width 7 height 7
type input "[DATE]"
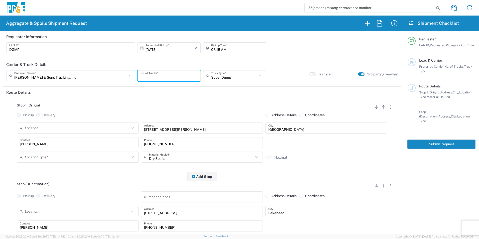
click at [178, 77] on input "number" at bounding box center [168, 75] width 57 height 9
type input "1"
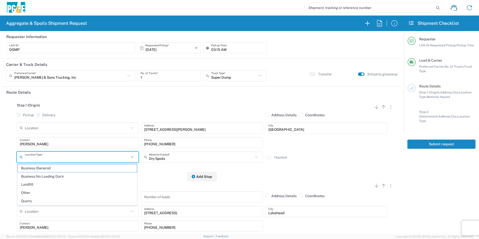
click at [81, 154] on input "text" at bounding box center [77, 156] width 104 height 9
click at [60, 168] on span "Business (General)" at bounding box center [77, 168] width 119 height 8
type input "Business (General)"
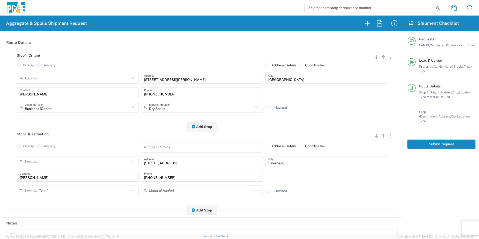
scroll to position [50, 0]
click at [35, 188] on input "text" at bounding box center [77, 190] width 104 height 9
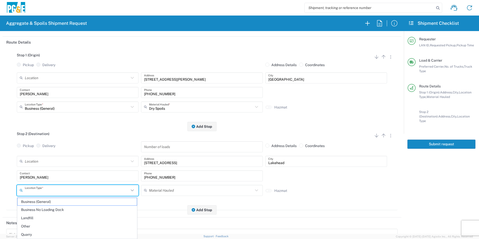
click at [28, 224] on span "Other" at bounding box center [77, 226] width 119 height 8
type input "Other"
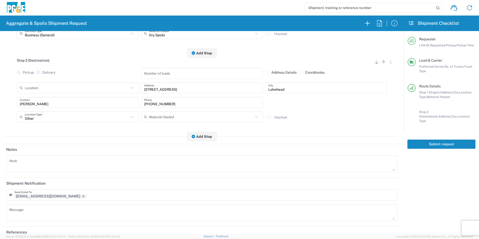
scroll to position [125, 0]
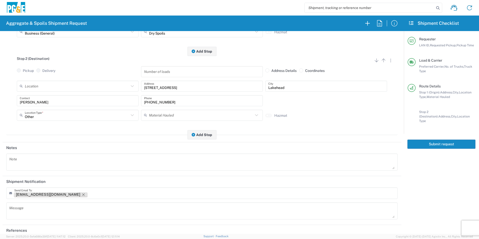
click at [81, 194] on icon "Remove tag" at bounding box center [83, 194] width 4 height 4
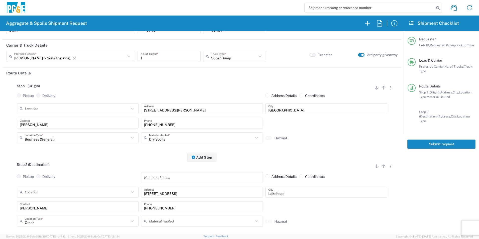
scroll to position [0, 0]
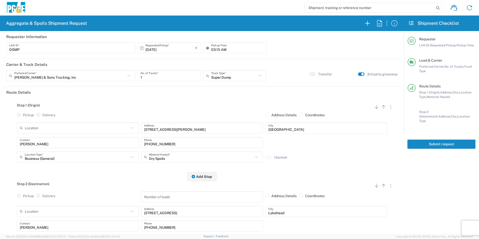
drag, startPoint x: 419, startPoint y: 136, endPoint x: 422, endPoint y: 140, distance: 5.0
click at [419, 139] on button "Submit request" at bounding box center [441, 143] width 68 height 9
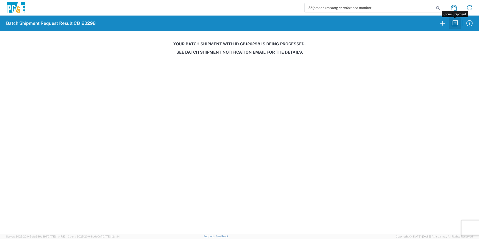
click at [454, 24] on icon "button" at bounding box center [454, 23] width 8 height 8
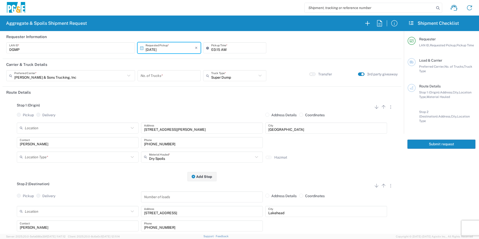
click at [152, 48] on input "[DATE]" at bounding box center [169, 48] width 49 height 9
drag, startPoint x: 179, startPoint y: 82, endPoint x: 177, endPoint y: 80, distance: 2.8
click at [182, 81] on span "10" at bounding box center [182, 79] width 7 height 7
type input "[DATE]"
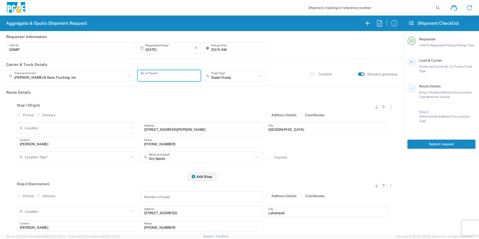
click at [176, 75] on input "number" at bounding box center [168, 75] width 57 height 9
type input "1"
click at [27, 155] on input "text" at bounding box center [77, 156] width 104 height 9
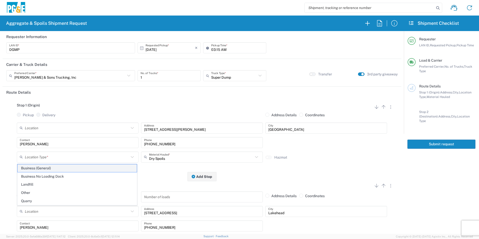
click at [35, 168] on span "Business (General)" at bounding box center [77, 168] width 119 height 8
type input "Business (General)"
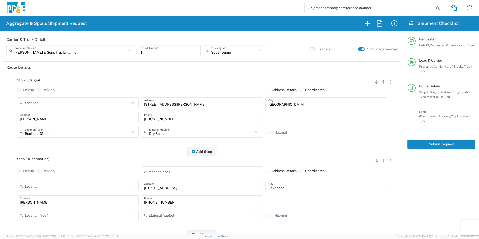
scroll to position [100, 0]
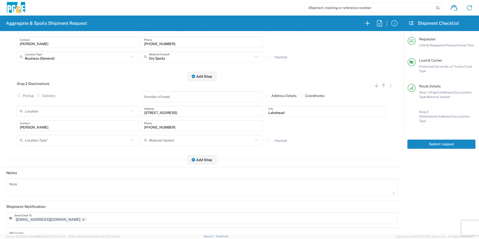
click at [40, 140] on input "text" at bounding box center [77, 140] width 104 height 9
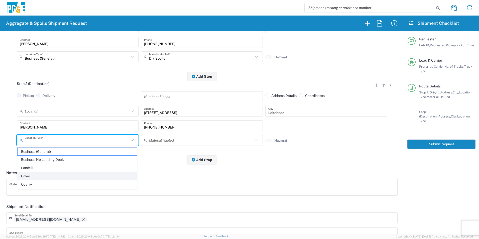
click at [31, 174] on span "Other" at bounding box center [77, 176] width 119 height 8
type input "Other"
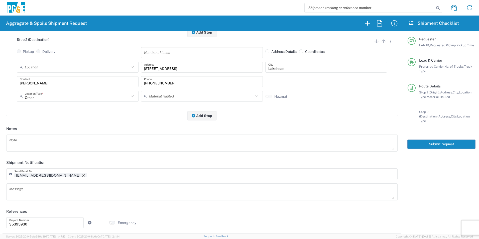
scroll to position [145, 0]
click at [82, 175] on icon "Remove tag" at bounding box center [83, 175] width 3 height 3
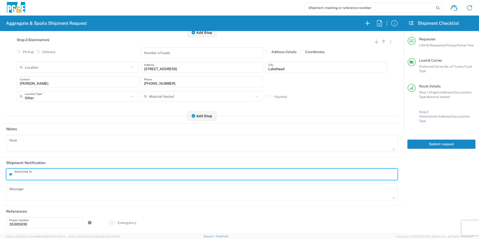
scroll to position [0, 0]
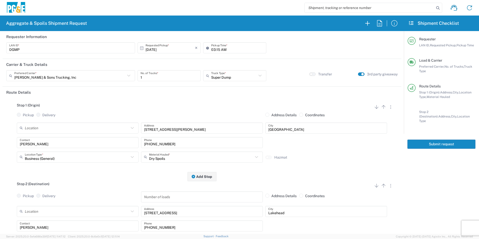
drag, startPoint x: 419, startPoint y: 140, endPoint x: 476, endPoint y: 147, distance: 58.0
click at [419, 140] on button "Submit request" at bounding box center [441, 143] width 68 height 9
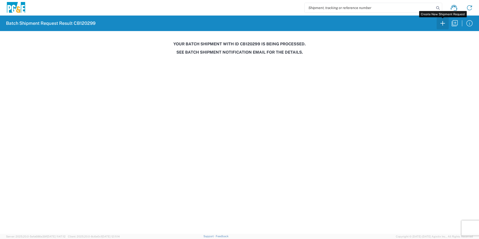
click at [442, 24] on icon "button" at bounding box center [442, 23] width 8 height 8
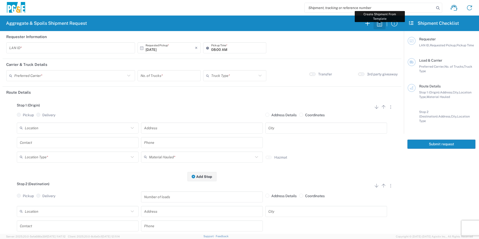
click at [376, 23] on icon "button" at bounding box center [379, 23] width 8 height 8
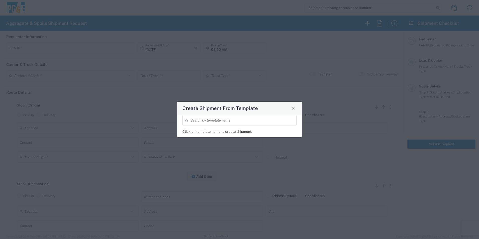
click at [226, 119] on input "search" at bounding box center [241, 120] width 103 height 9
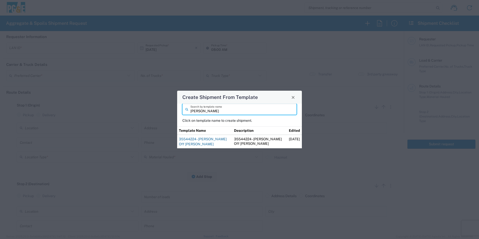
type input "[PERSON_NAME]"
click at [210, 139] on link "35544224 - [PERSON_NAME] Off [PERSON_NAME]" at bounding box center [203, 141] width 48 height 9
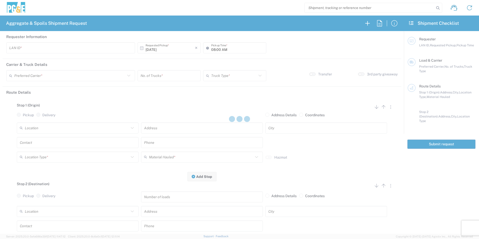
type input "J4TN"
type input "04:15 AM"
type input "[PERSON_NAME] & Sons Trucking, Inc"
type input "Super Dump"
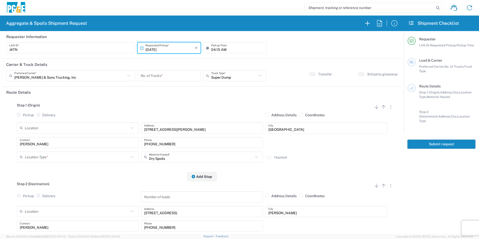
click at [155, 75] on input "number" at bounding box center [168, 75] width 57 height 9
type input "2"
click at [47, 157] on input "text" at bounding box center [77, 156] width 104 height 9
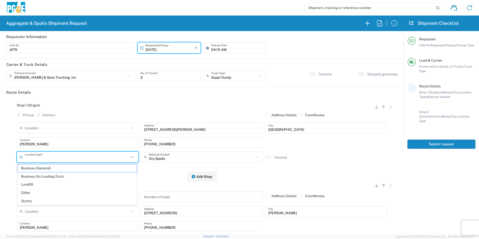
click at [50, 167] on span "Business (General)" at bounding box center [77, 168] width 119 height 8
type input "Business (General)"
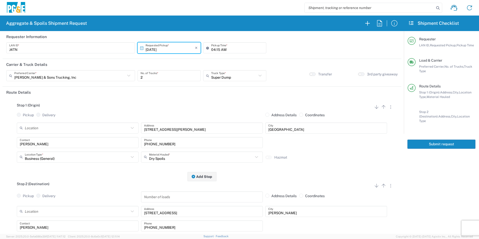
scroll to position [75, 0]
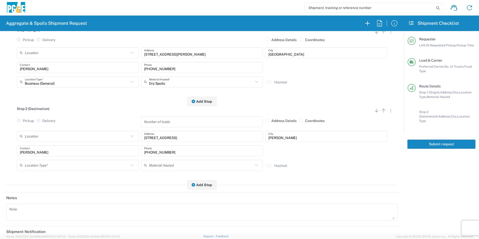
click at [49, 167] on input "text" at bounding box center [77, 165] width 104 height 9
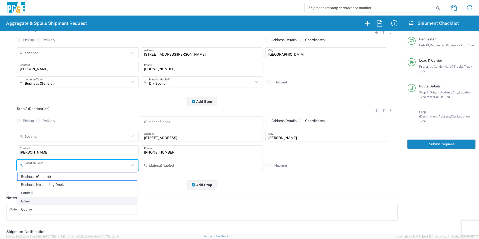
click at [36, 199] on span "Other" at bounding box center [77, 201] width 119 height 8
type input "Other"
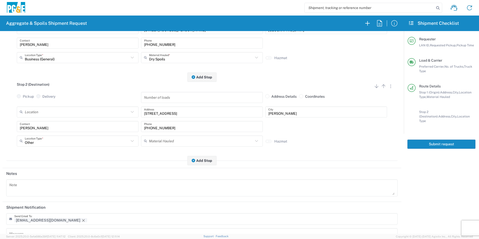
scroll to position [145, 0]
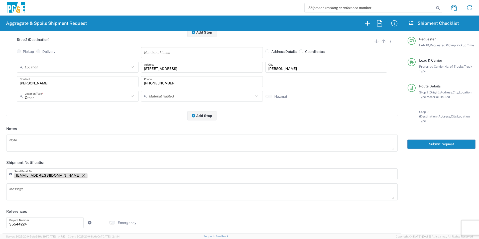
click at [81, 175] on icon "Remove tag" at bounding box center [83, 175] width 4 height 4
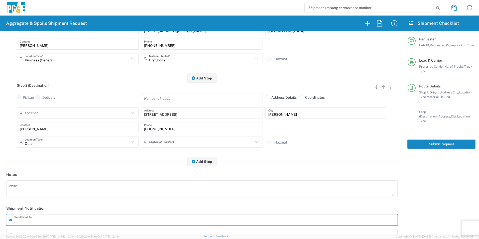
scroll to position [0, 0]
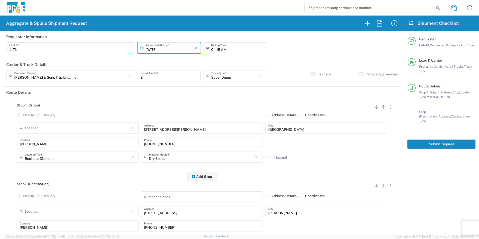
click at [430, 139] on button "Submit request" at bounding box center [441, 143] width 68 height 9
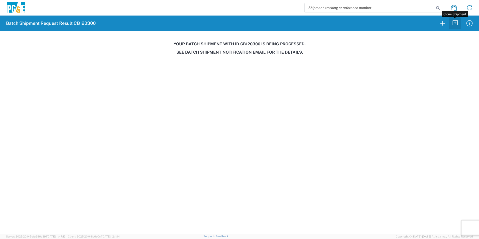
click at [455, 26] on icon "button" at bounding box center [454, 23] width 8 height 8
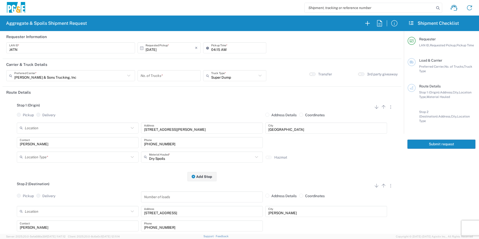
click at [151, 49] on input "[DATE]" at bounding box center [169, 48] width 49 height 9
click at [176, 79] on span "9" at bounding box center [175, 79] width 7 height 7
type input "[DATE]"
click at [170, 77] on input "number" at bounding box center [168, 75] width 57 height 9
type input "2"
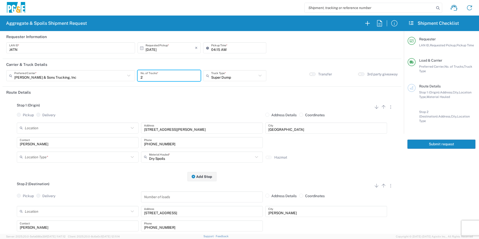
click at [68, 157] on input "text" at bounding box center [77, 156] width 104 height 9
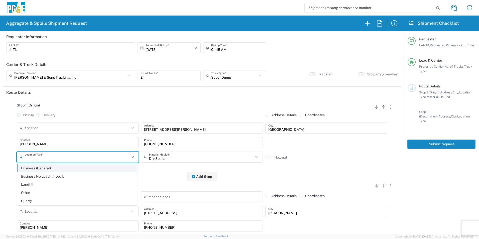
click at [66, 168] on span "Business (General)" at bounding box center [77, 168] width 119 height 8
type input "Business (General)"
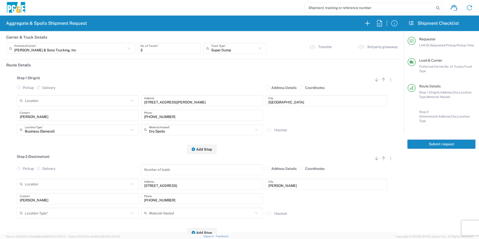
scroll to position [75, 0]
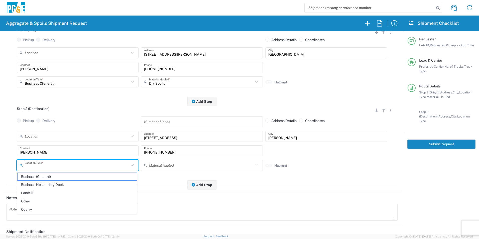
click at [52, 166] on input "text" at bounding box center [77, 165] width 104 height 9
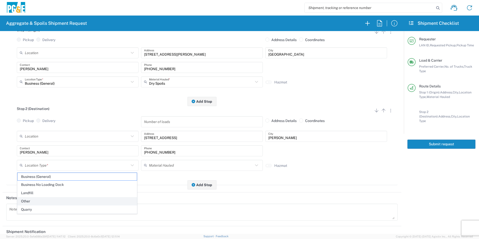
click at [32, 199] on span "Other" at bounding box center [77, 201] width 119 height 8
type input "Other"
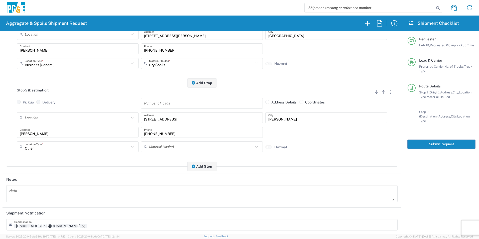
scroll to position [125, 0]
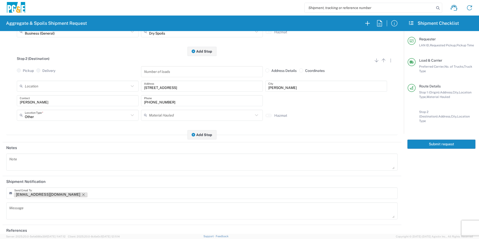
click at [81, 194] on icon "Remove tag" at bounding box center [83, 194] width 4 height 4
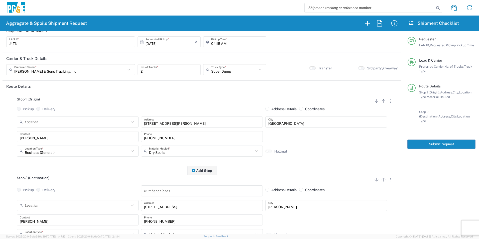
scroll to position [0, 0]
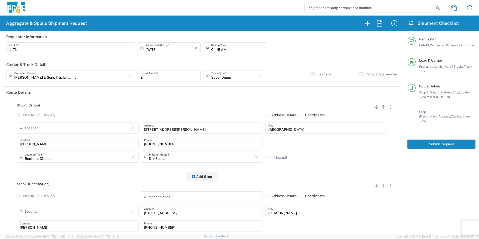
click at [429, 139] on button "Submit request" at bounding box center [441, 143] width 68 height 9
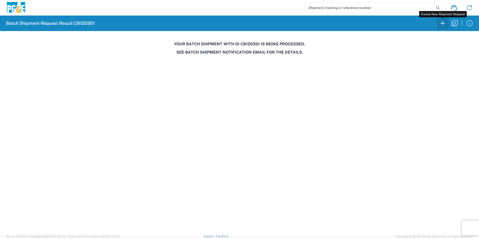
click at [443, 21] on icon "button" at bounding box center [442, 23] width 8 height 8
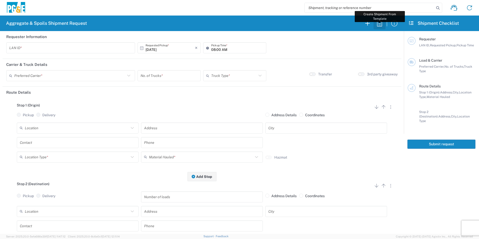
click at [378, 25] on icon "button" at bounding box center [379, 23] width 8 height 8
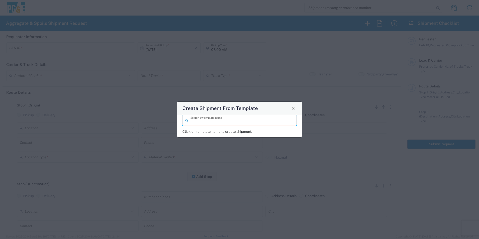
click at [217, 120] on input "search" at bounding box center [241, 120] width 103 height 9
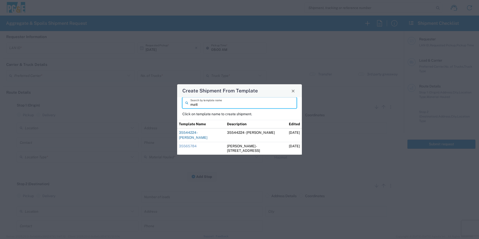
type input "matt"
click at [201, 137] on link "35544224 - [PERSON_NAME]" at bounding box center [193, 134] width 29 height 9
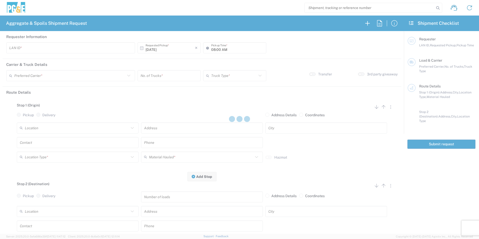
type input "M0BB"
type input "04:15 AM"
type input "[PERSON_NAME] & Sons Trucking, Inc"
type input "Super Dump"
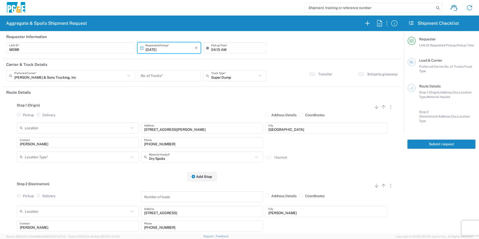
click at [163, 75] on input "number" at bounding box center [168, 75] width 57 height 9
type input "2"
click at [42, 158] on input "text" at bounding box center [77, 156] width 104 height 9
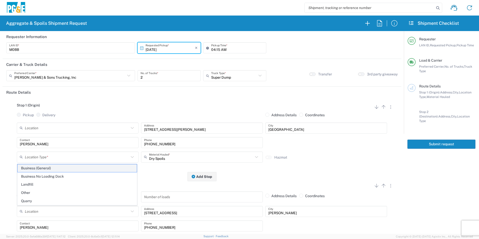
click at [44, 169] on span "Business (General)" at bounding box center [77, 168] width 119 height 8
type input "Business (General)"
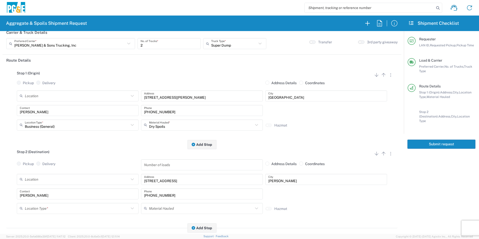
scroll to position [75, 0]
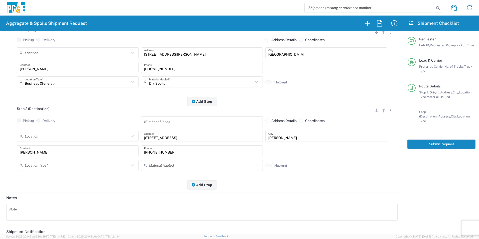
click at [41, 165] on input "text" at bounding box center [77, 165] width 104 height 9
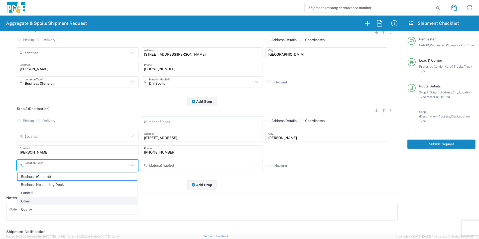
click at [36, 198] on span "Other" at bounding box center [77, 201] width 119 height 8
type input "Other"
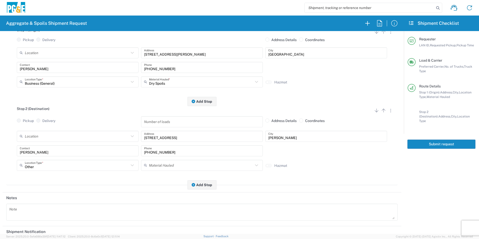
scroll to position [145, 0]
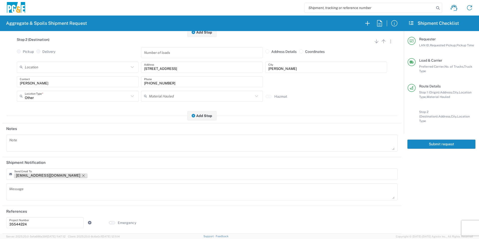
click at [81, 174] on icon "Remove tag" at bounding box center [83, 175] width 4 height 4
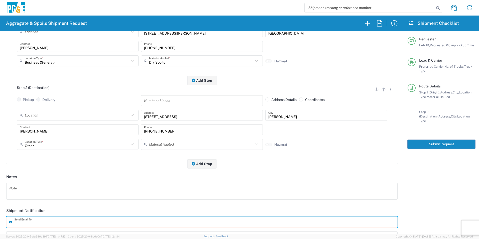
scroll to position [0, 0]
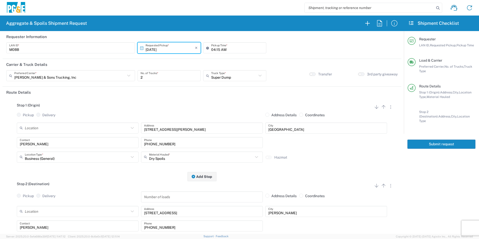
click at [428, 140] on button "Submit request" at bounding box center [441, 143] width 68 height 9
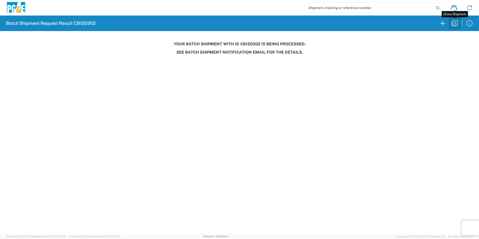
click at [453, 25] on icon "button" at bounding box center [454, 23] width 6 height 6
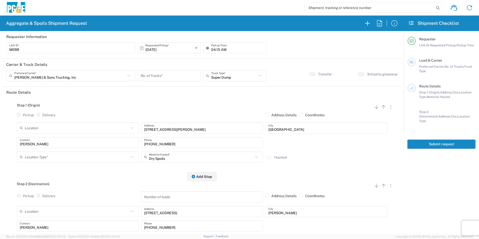
click at [156, 50] on input "[DATE]" at bounding box center [169, 48] width 49 height 9
click at [176, 79] on span "9" at bounding box center [175, 79] width 7 height 7
type input "[DATE]"
click at [161, 76] on input "number" at bounding box center [168, 75] width 57 height 9
type input "2"
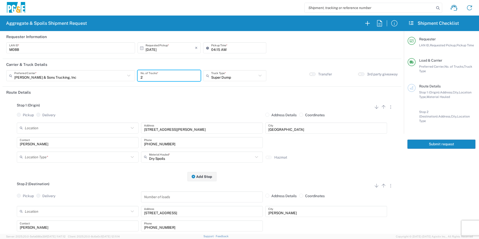
click at [42, 159] on input "text" at bounding box center [77, 156] width 104 height 9
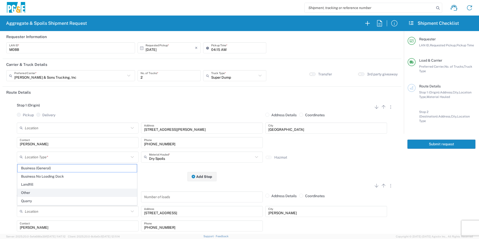
click at [32, 194] on span "Other" at bounding box center [77, 193] width 119 height 8
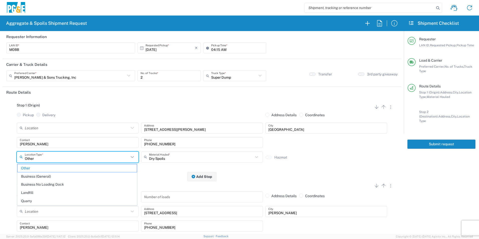
click at [54, 160] on input "Other" at bounding box center [77, 156] width 104 height 9
click at [47, 175] on span "Business (General)" at bounding box center [77, 176] width 119 height 8
type input "Business (General)"
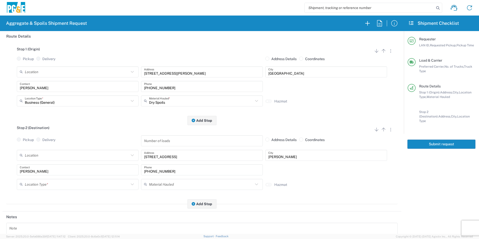
scroll to position [75, 0]
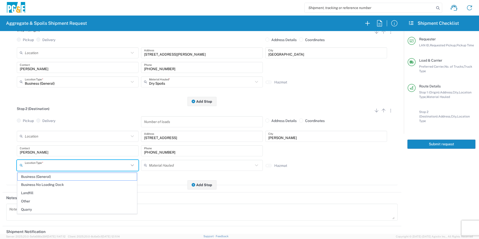
click at [42, 168] on input "text" at bounding box center [77, 165] width 104 height 9
click at [37, 200] on span "Other" at bounding box center [77, 201] width 119 height 8
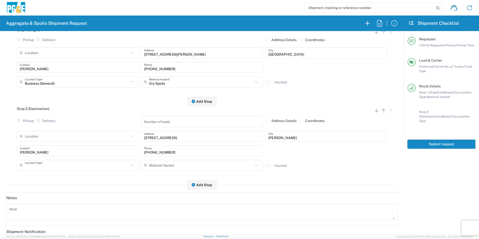
type input "Other"
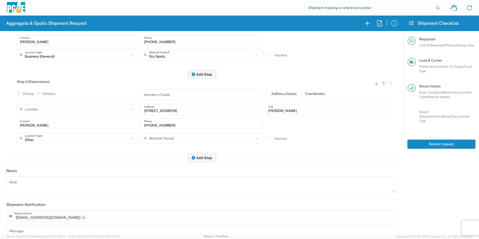
scroll to position [145, 0]
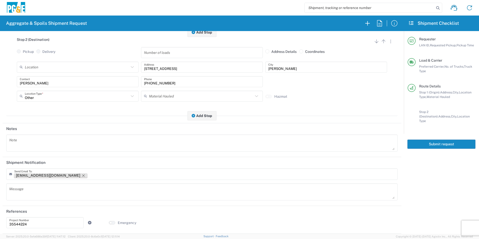
click at [81, 175] on icon "Remove tag" at bounding box center [83, 175] width 4 height 4
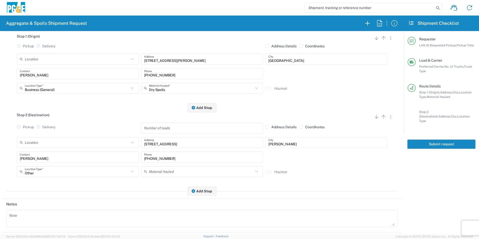
scroll to position [0, 0]
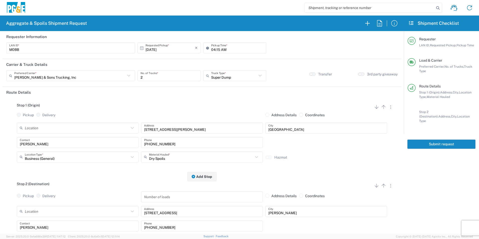
click at [430, 140] on button "Submit request" at bounding box center [441, 143] width 68 height 9
